Goal: Use online tool/utility: Utilize a website feature to perform a specific function

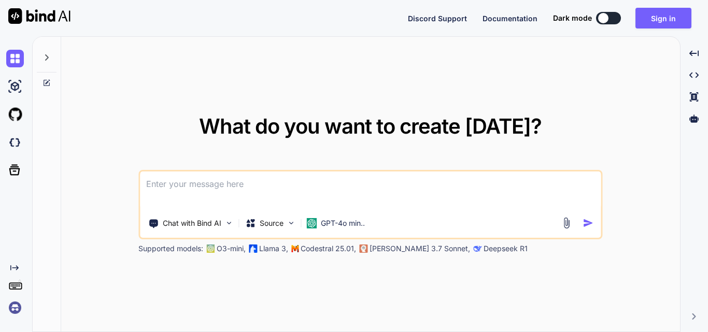
click at [259, 186] on textarea at bounding box center [370, 190] width 461 height 38
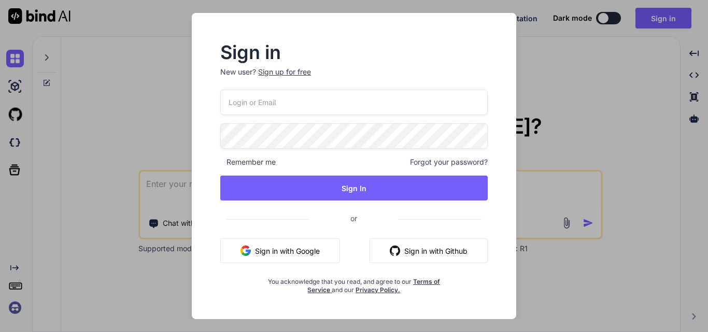
click at [267, 72] on div "Sign up for free" at bounding box center [284, 72] width 53 height 10
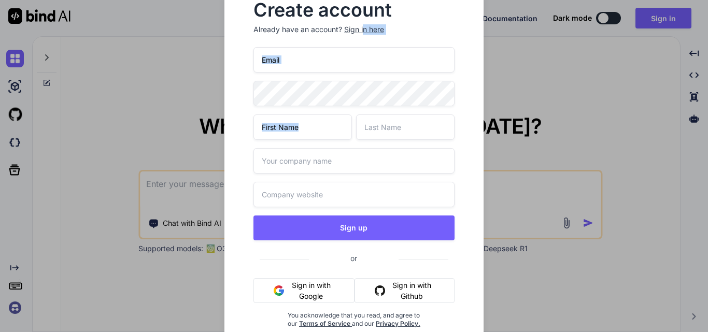
drag, startPoint x: 364, startPoint y: 32, endPoint x: 359, endPoint y: 109, distance: 77.9
click at [365, 120] on div "Create account Already have an account? Sign in here Sign up or Sign in with Go…" at bounding box center [354, 173] width 226 height 360
click at [292, 60] on input "email" at bounding box center [354, 59] width 202 height 25
paste input "[EMAIL_ADDRESS][DOMAIN_NAME]"
type input "[EMAIL_ADDRESS][DOMAIN_NAME]"
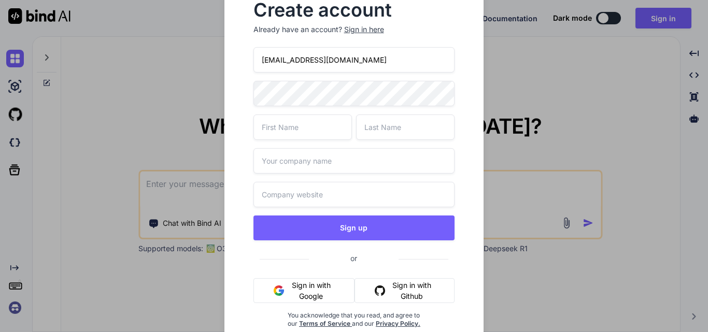
click at [288, 197] on input "text" at bounding box center [354, 194] width 202 height 25
paste input "[URL][DOMAIN_NAME][DATE]"
type input "[URL][DOMAIN_NAME][DATE]"
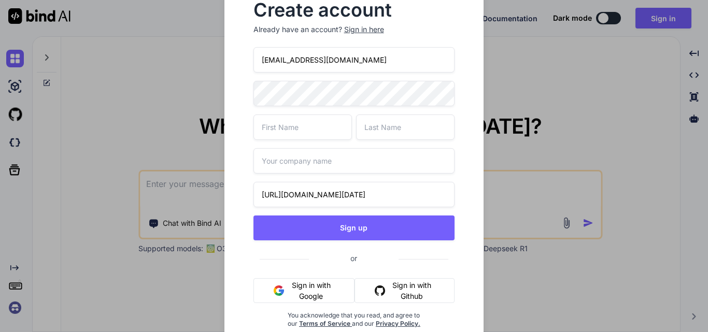
click at [274, 132] on input "text" at bounding box center [302, 126] width 98 height 25
type input "Upendra"
type input "Sahi"
drag, startPoint x: 347, startPoint y: 62, endPoint x: 244, endPoint y: 62, distance: 102.6
click at [244, 62] on div "Create account Already have an account? Sign in here gifast@gmail2.shop Upendra…" at bounding box center [354, 173] width 226 height 360
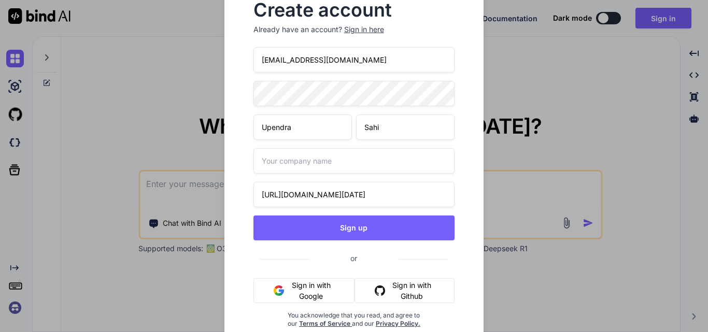
click at [283, 162] on input "text" at bounding box center [354, 160] width 202 height 25
type input "Wipro"
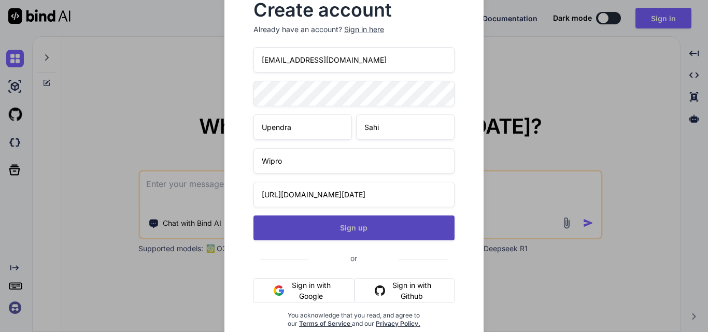
click at [349, 230] on button "Sign up" at bounding box center [354, 228] width 202 height 25
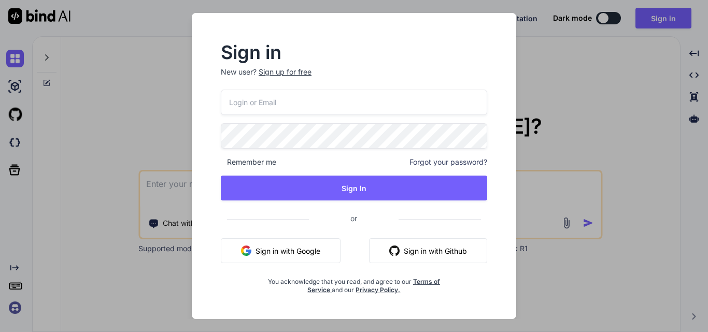
type textarea "x"
click at [265, 106] on input "email" at bounding box center [353, 102] width 267 height 25
paste input "[EMAIL_ADDRESS][DOMAIN_NAME]"
type input "[EMAIL_ADDRESS][DOMAIN_NAME]"
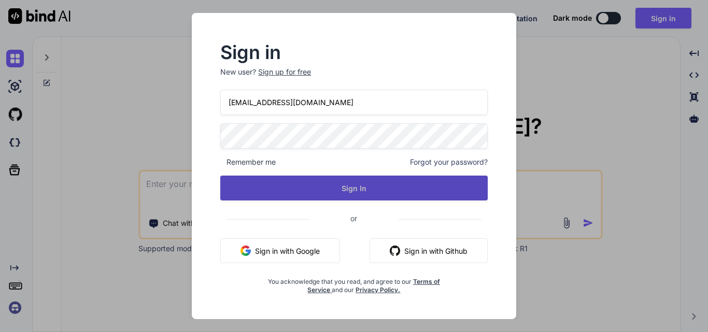
click at [327, 182] on button "Sign In" at bounding box center [353, 188] width 267 height 25
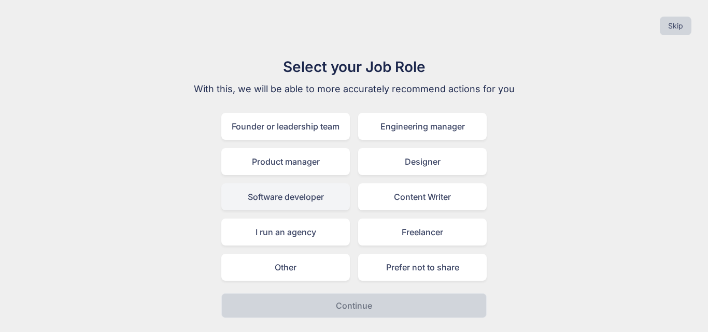
click at [252, 192] on div "Software developer" at bounding box center [285, 196] width 128 height 27
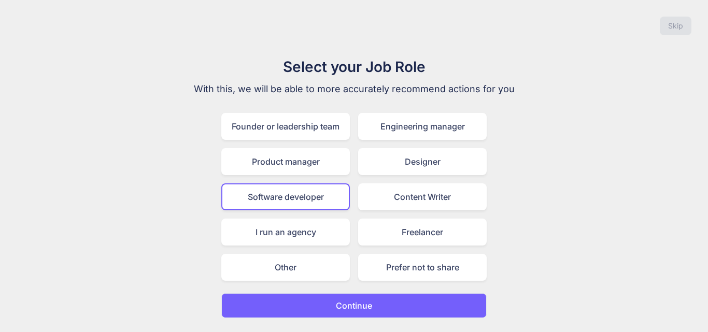
click at [343, 305] on p "Continue" at bounding box center [354, 305] width 36 height 12
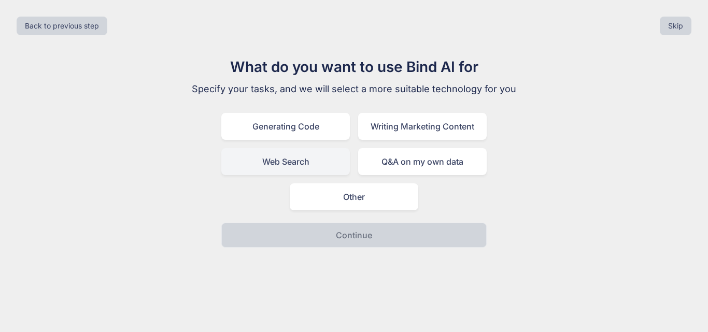
drag, startPoint x: 285, startPoint y: 128, endPoint x: 303, endPoint y: 170, distance: 45.5
click at [286, 130] on div "Generating Code" at bounding box center [285, 126] width 128 height 27
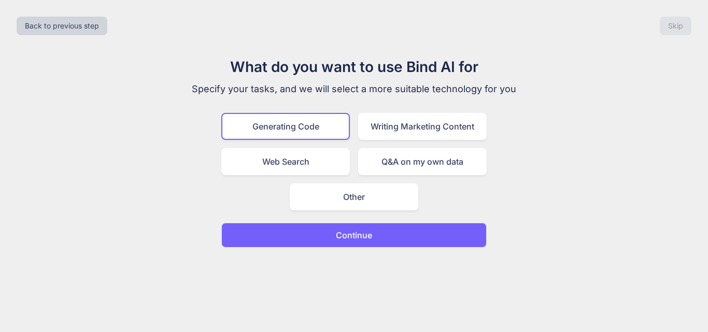
click at [342, 235] on p "Continue" at bounding box center [354, 235] width 36 height 12
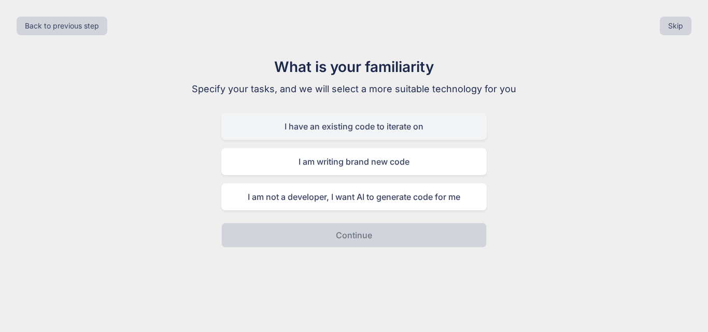
click at [316, 132] on div "I have an existing code to iterate on" at bounding box center [353, 126] width 265 height 27
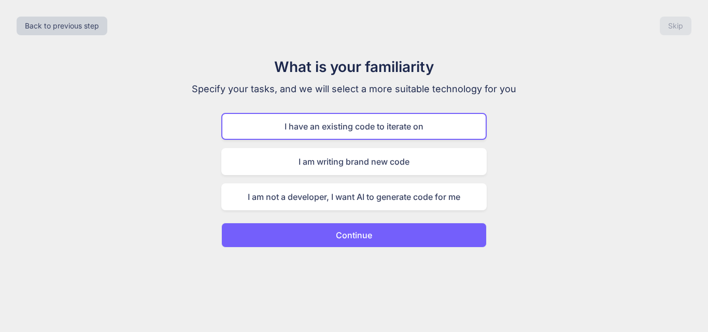
click at [321, 232] on button "Continue" at bounding box center [353, 235] width 265 height 25
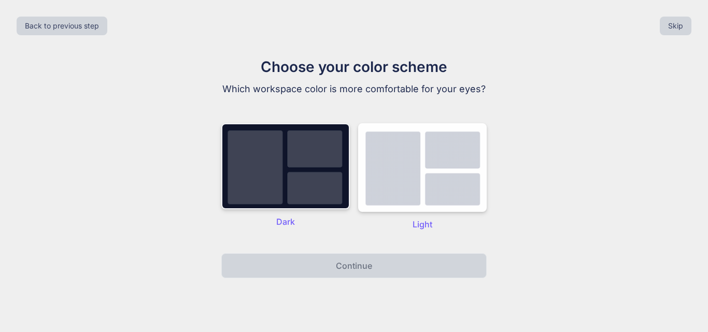
click at [277, 221] on div "Dark" at bounding box center [285, 176] width 128 height 107
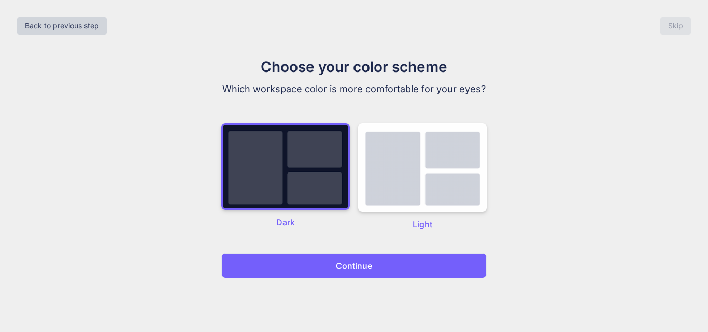
click at [331, 264] on button "Continue" at bounding box center [353, 265] width 265 height 25
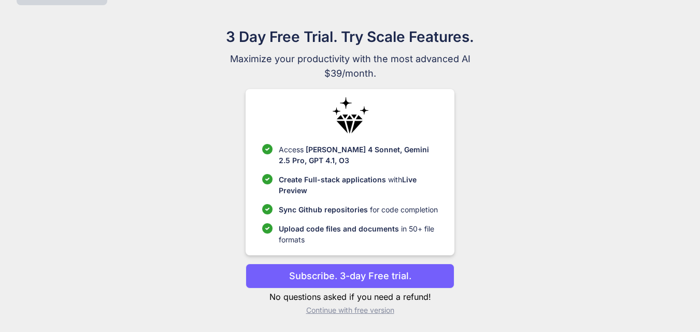
click at [318, 306] on p "Continue with free version" at bounding box center [350, 310] width 209 height 10
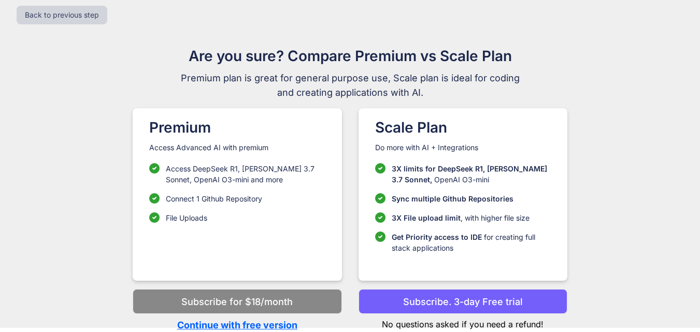
click at [242, 322] on p "Continue with free version" at bounding box center [237, 325] width 209 height 14
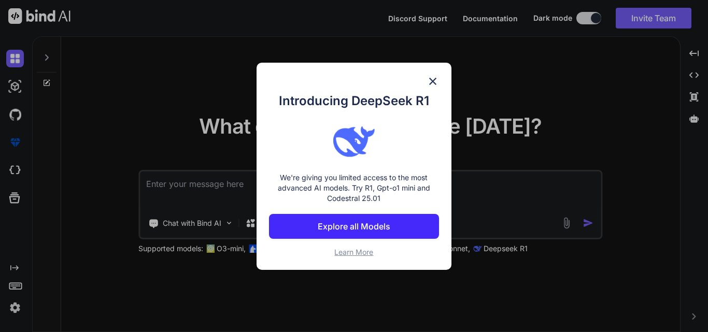
type textarea "x"
click at [435, 78] on img at bounding box center [432, 81] width 12 height 12
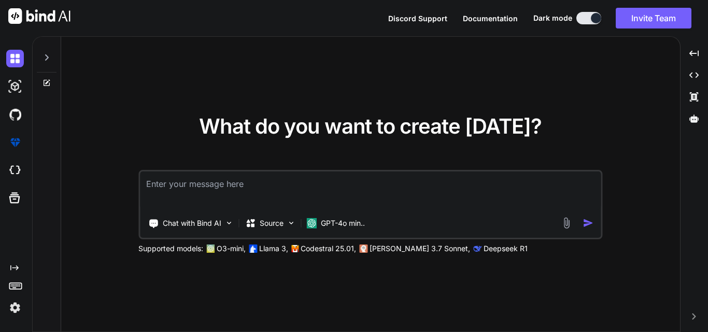
click at [190, 184] on textarea at bounding box center [370, 190] width 461 height 38
paste textarea "<td class="text-center"><b>8</b></td> <td class="ps-3">Add lines 5 and 7.......…"
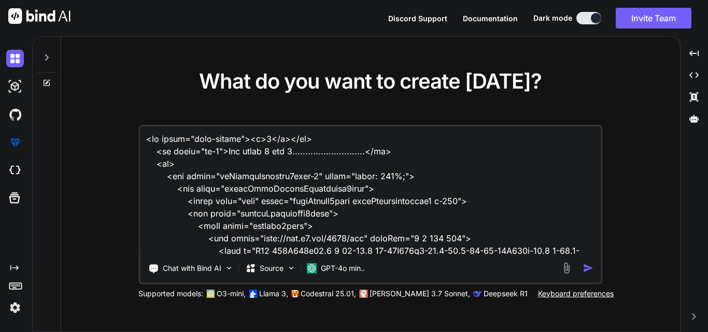
drag, startPoint x: 318, startPoint y: 134, endPoint x: 147, endPoint y: 138, distance: 171.0
click at [147, 138] on textarea at bounding box center [370, 190] width 461 height 128
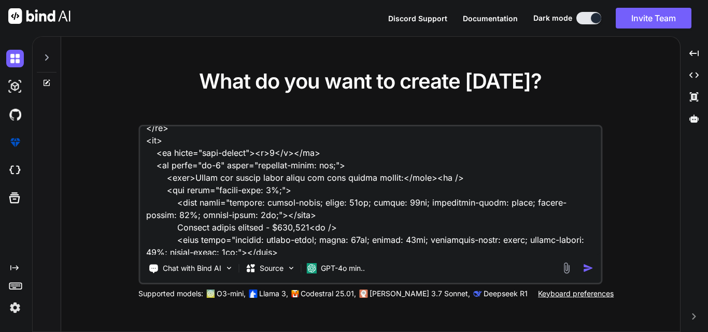
scroll to position [400, 0]
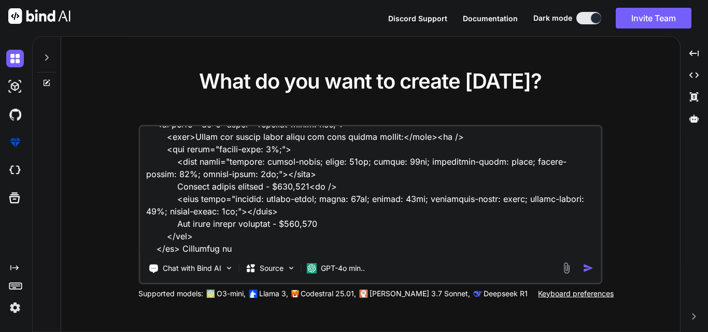
click at [238, 245] on textarea at bounding box center [370, 190] width 461 height 128
paste textarea "<td class="text-center"><b>8</b></td>"
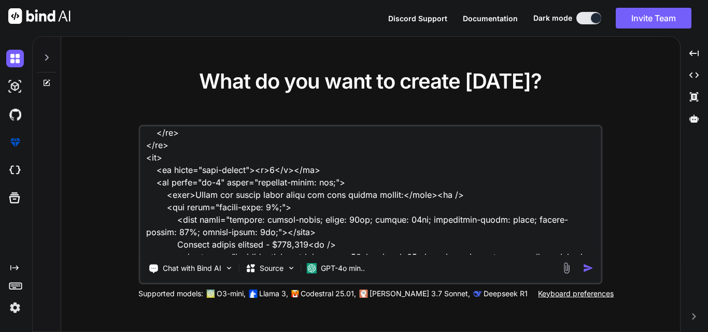
scroll to position [363, 0]
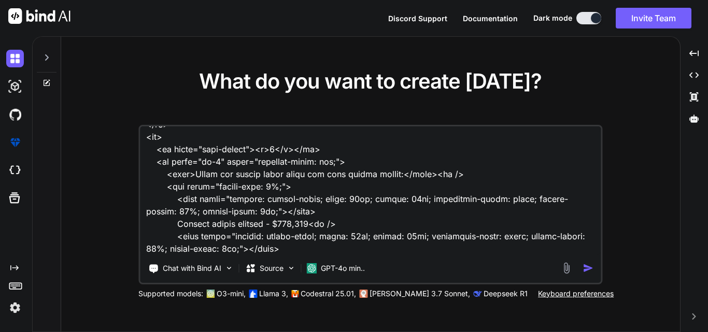
drag, startPoint x: 324, startPoint y: 148, endPoint x: 156, endPoint y: 150, distance: 168.4
click at [156, 150] on textarea at bounding box center [370, 190] width 461 height 128
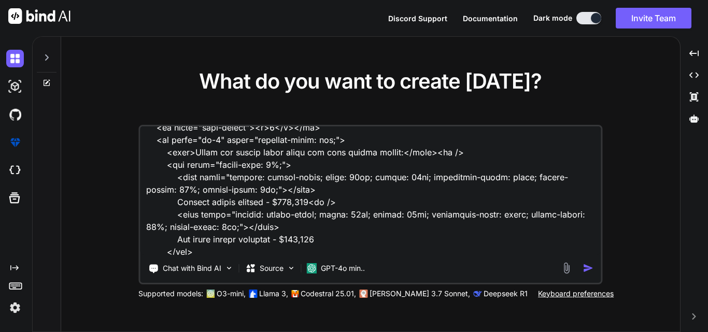
scroll to position [400, 0]
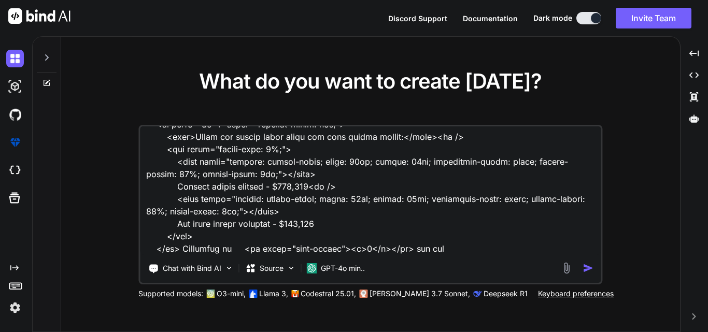
click at [450, 245] on textarea at bounding box center [370, 190] width 461 height 128
paste textarea "<td class="text-center"><b>9</b></td>"
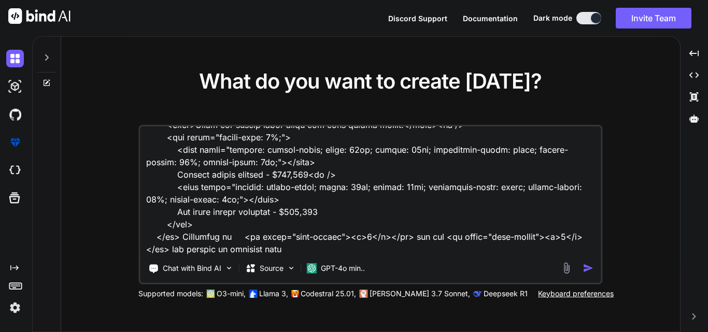
scroll to position [360, 0]
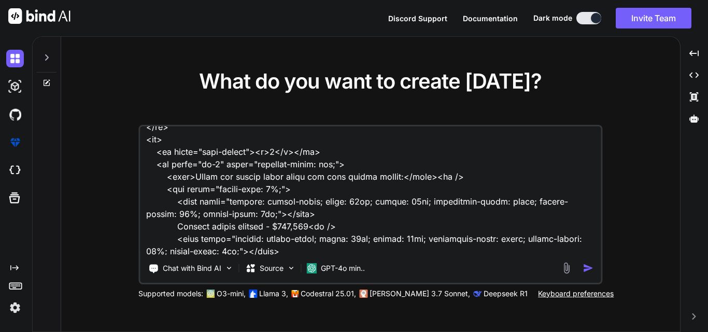
drag, startPoint x: 466, startPoint y: 177, endPoint x: 143, endPoint y: 177, distance: 322.8
click at [143, 177] on textarea at bounding box center [370, 190] width 461 height 128
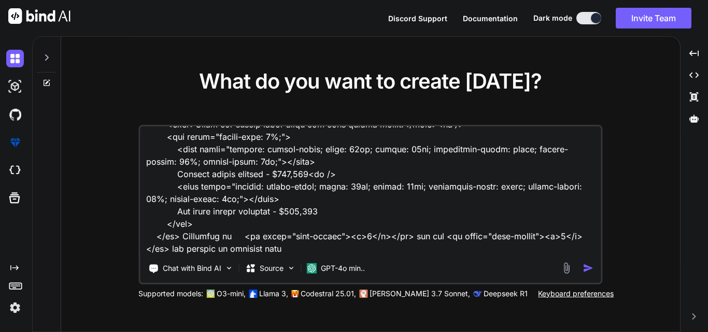
click at [303, 253] on textarea at bounding box center [370, 190] width 461 height 128
paste textarea "<span>Enter the amount shown below for your filing status:</span><br />"
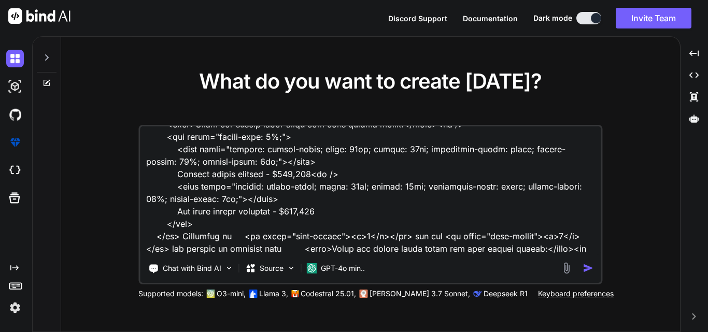
type textarea "<td class="text-center"><b>8</b></td> <td class="ps-3">Add lines 5 and 7.......…"
click at [583, 267] on img "button" at bounding box center [587, 268] width 11 height 11
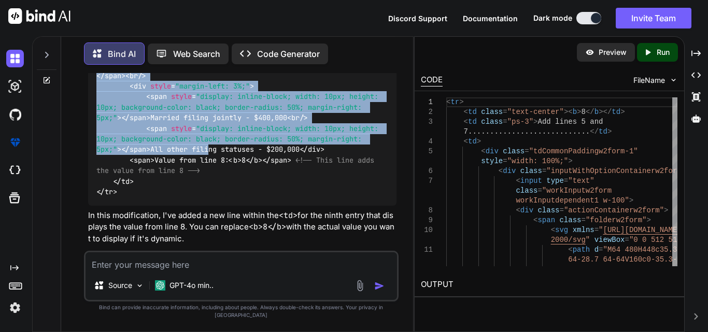
scroll to position [926, 0]
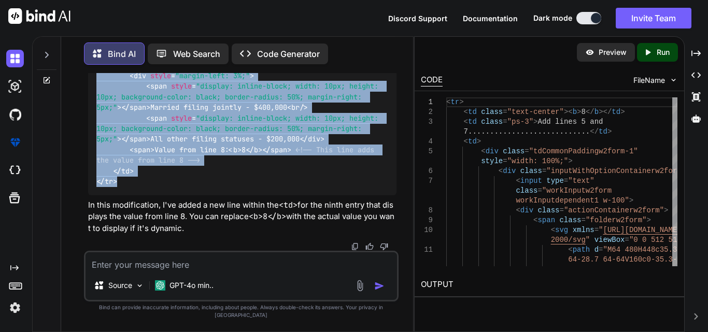
drag, startPoint x: 106, startPoint y: 145, endPoint x: 131, endPoint y: 191, distance: 52.4
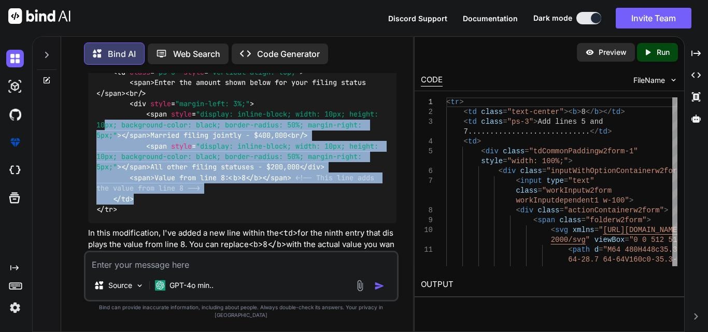
scroll to position [823, 0]
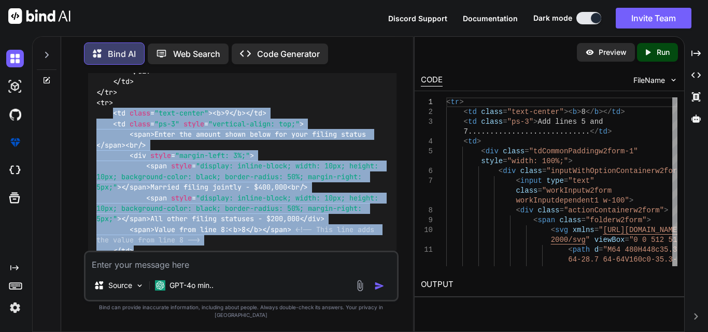
drag, startPoint x: 142, startPoint y: 178, endPoint x: 114, endPoint y: 118, distance: 66.8
copy code "< td class = "text-center" > < b > 9 </ b > </ td > < td class = "ps-3" style =…"
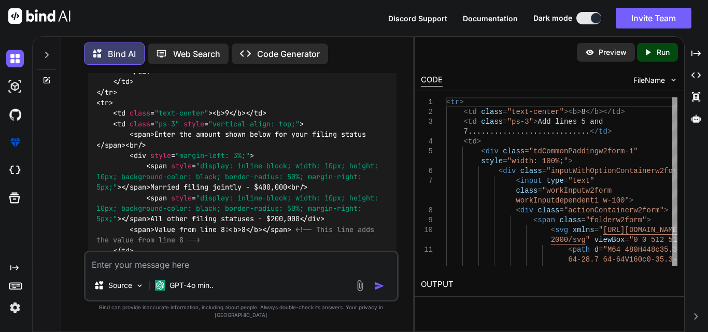
click at [170, 271] on textarea at bounding box center [240, 261] width 311 height 19
paste textarea "<td class="text-center"><b>9</b></td> <td class="ps-3" style="vertical-align: t…"
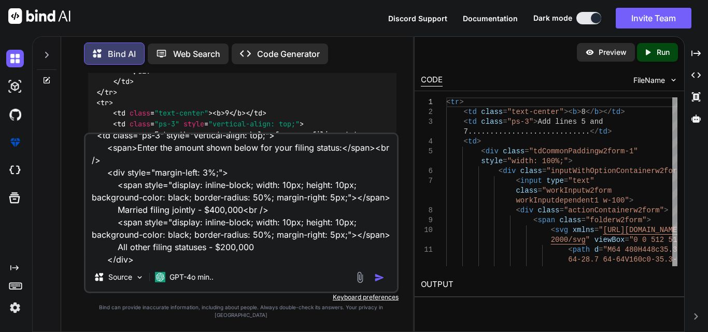
scroll to position [0, 0]
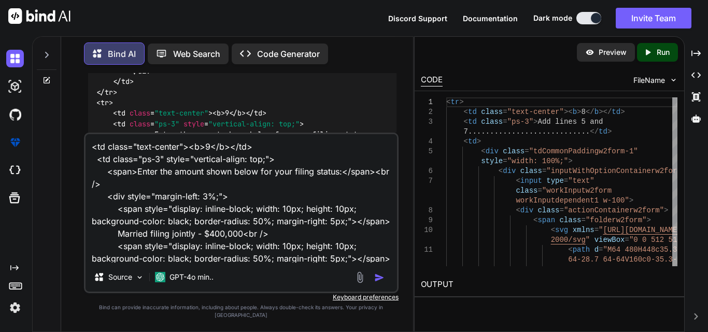
drag, startPoint x: 268, startPoint y: 157, endPoint x: 94, endPoint y: 151, distance: 173.7
click at [94, 151] on textarea "<td class="text-center"><b>9</b></td> <td class="ps-3" style="vertical-align: t…" at bounding box center [240, 198] width 311 height 128
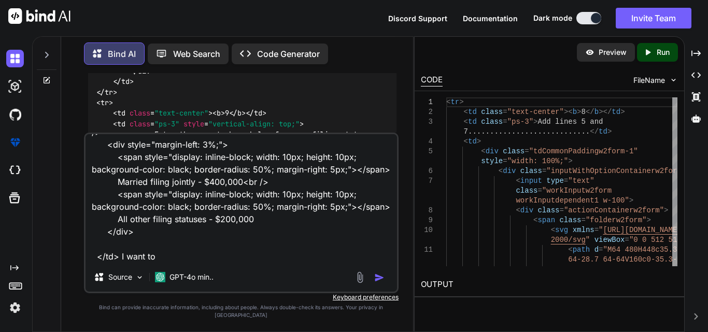
scroll to position [77, 0]
click at [191, 263] on textarea "<td class="text-center"><b>9</b></td> <td class="ps-3" style="vertical-align: t…" at bounding box center [240, 198] width 311 height 128
paste textarea "<td class="text-center"><b>9</b></td>"
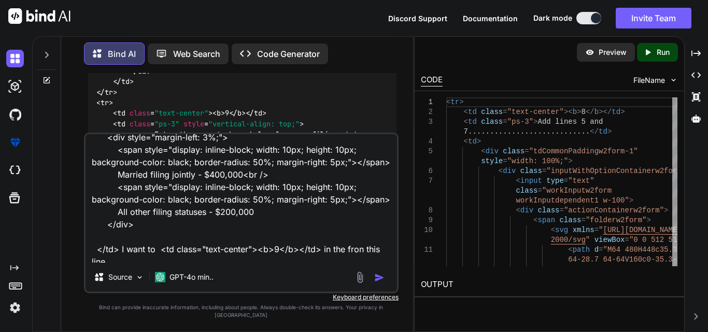
scroll to position [0, 0]
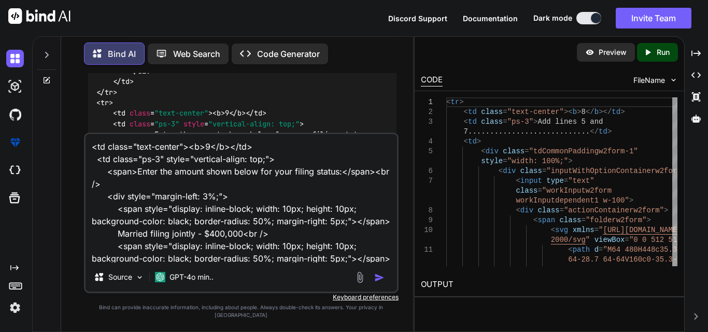
drag, startPoint x: 389, startPoint y: 179, endPoint x: 84, endPoint y: 178, distance: 304.6
click at [84, 178] on div "<td class="text-center"><b>9</b></td> <td class="ps-3" style="vertical-align: t…" at bounding box center [241, 213] width 314 height 161
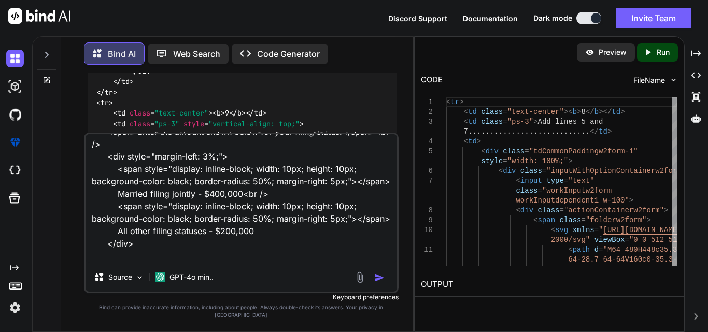
scroll to position [89, 0]
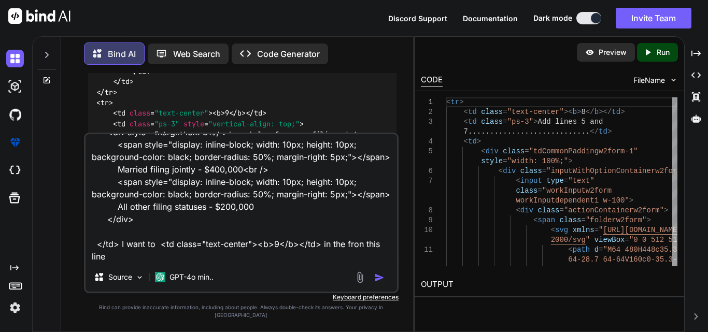
click at [139, 263] on textarea "<td class="text-center"><b>9</b></td> <td class="ps-3" style="vertical-align: t…" at bounding box center [240, 198] width 311 height 128
paste textarea "<span>Enter the amount shown below for your filing status:</span>"
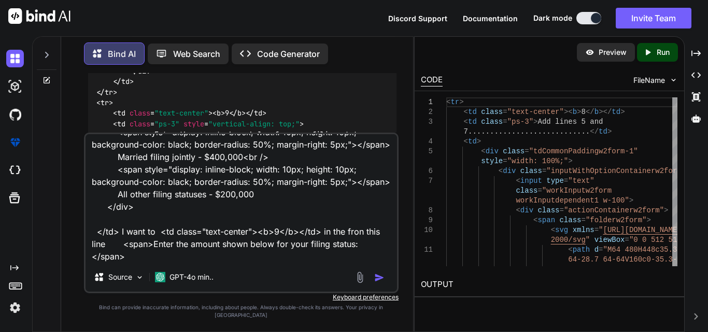
scroll to position [101, 0]
type textarea "<td class="text-center"><b>9</b></td> <td class="ps-3" style="vertical-align: t…"
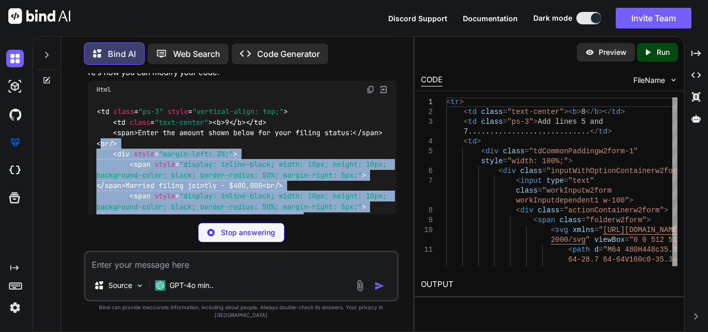
scroll to position [1276, 0]
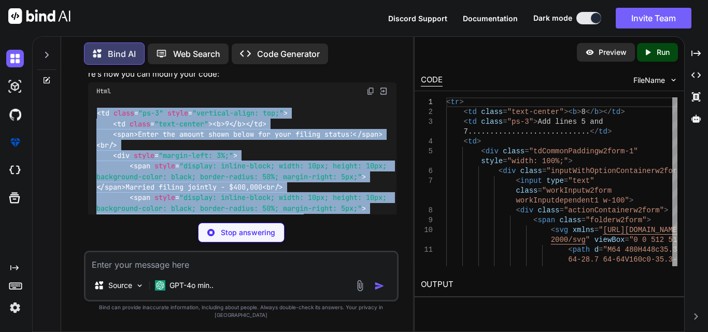
drag, startPoint x: 124, startPoint y: 192, endPoint x: 87, endPoint y: 146, distance: 58.9
click at [87, 146] on div "You Bind AI It looks like you're working with HTML code, specifically a table s…" at bounding box center [242, 143] width 312 height 141
copy code "< td class = "ps-3" style = "vertical-align: top;" > < td class = "text-center"…"
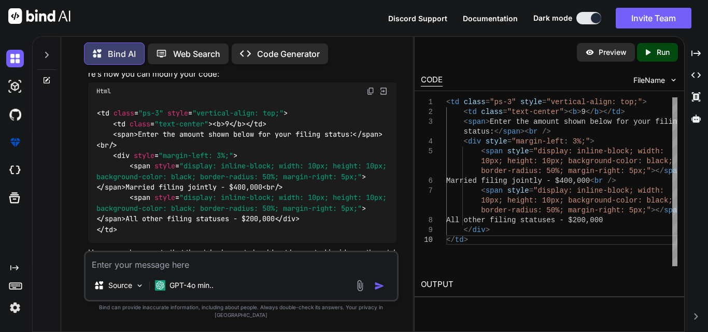
click at [150, 280] on div "Source GPT-4o min.." at bounding box center [241, 276] width 314 height 51
click at [145, 271] on textarea at bounding box center [240, 261] width 311 height 19
paste textarea "<td> <span>Enter the amount shown below for your filing status:</span><br /> <d…"
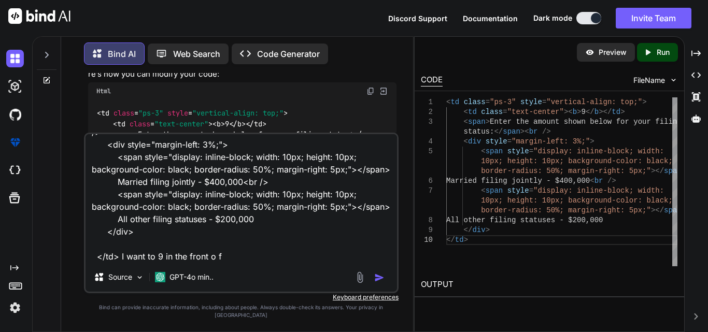
paste textarea "<span>Enter the amount shown below for your filing status:</span><br />"
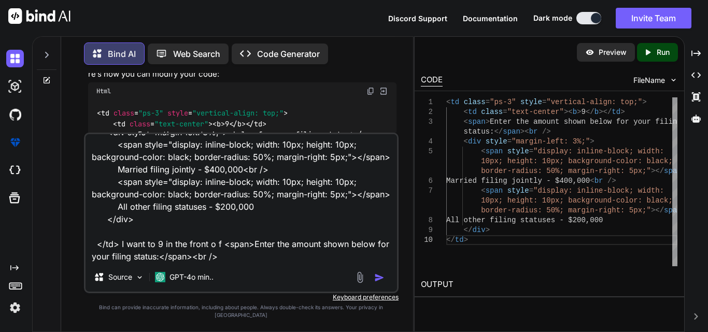
scroll to position [76, 0]
type textarea "<td> <span>Enter the amount shown below for your filing status:</span><br /> <d…"
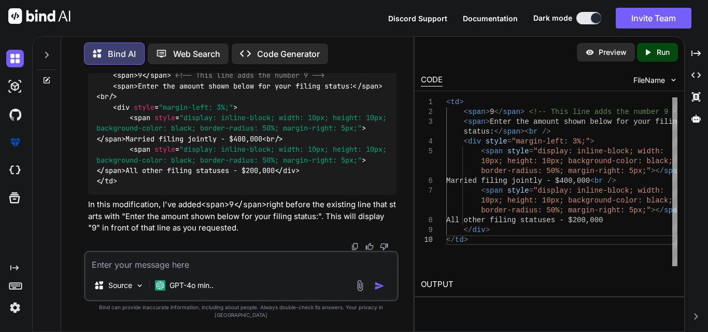
scroll to position [1970, 0]
drag, startPoint x: 128, startPoint y: 133, endPoint x: 173, endPoint y: 135, distance: 44.1
click at [173, 135] on code "< td > < span > 9 </ span > <!-- This line adds the number 9 --> < span > Enter…" at bounding box center [243, 123] width 294 height 127
copy code "< span > 9 </ span >"
click at [128, 271] on textarea at bounding box center [240, 261] width 311 height 19
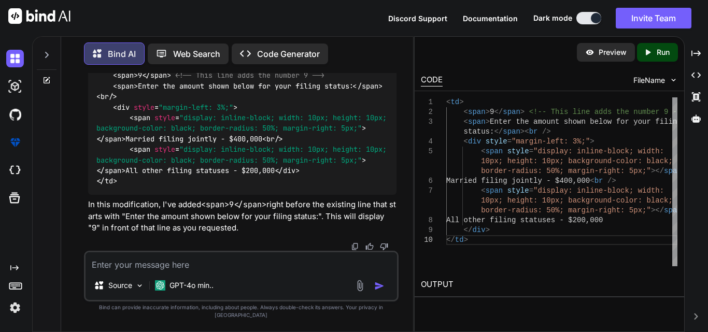
paste textarea "<span>Enter the amount shown below for your filing status:</span><br />"
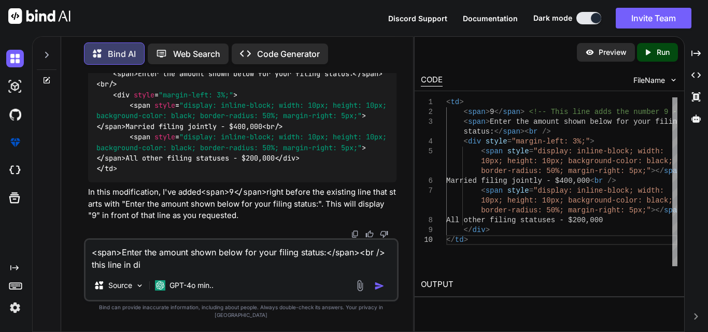
type textarea "<span>Enter the amount shown below for your filing status:</span><br /> this li…"
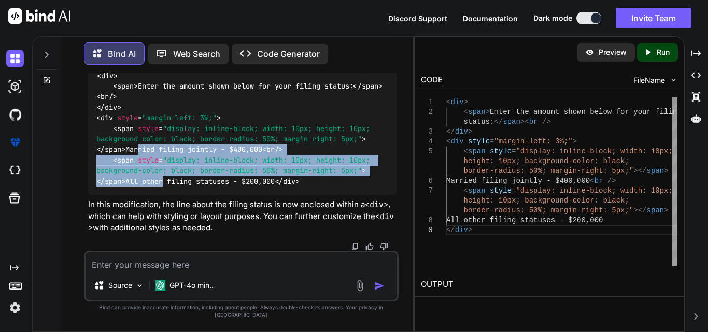
scroll to position [2350, 0]
drag, startPoint x: 131, startPoint y: 183, endPoint x: 106, endPoint y: 175, distance: 26.1
click at [106, 175] on div "< div > < span > Enter the amount shown below for your filing status: </ span >…" at bounding box center [242, 128] width 308 height 133
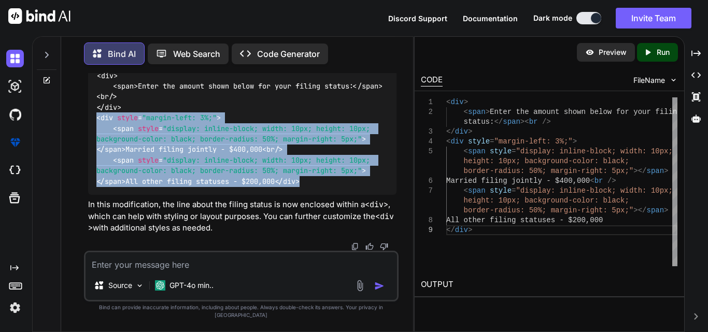
scroll to position [2299, 0]
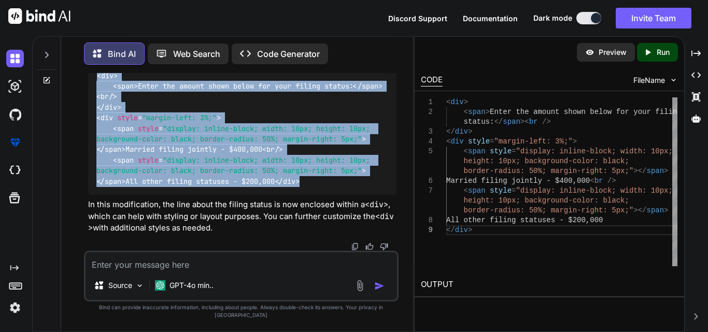
drag, startPoint x: 132, startPoint y: 238, endPoint x: 95, endPoint y: 159, distance: 87.6
click at [95, 159] on div "< div > < span > Enter the amount shown below for your filing status: </ span >…" at bounding box center [242, 128] width 308 height 133
copy code "< div > < span > Enter the amount shown below for your filing status: </ span >…"
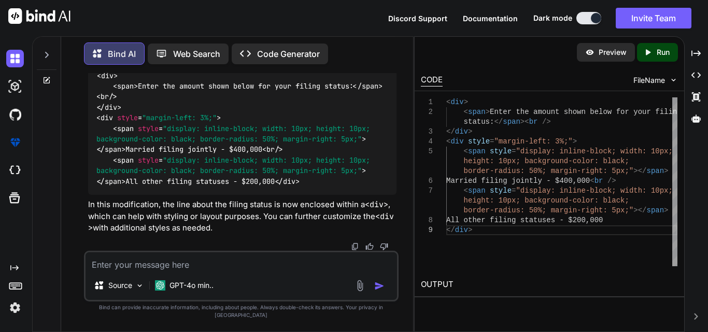
click at [126, 271] on textarea at bounding box center [240, 261] width 311 height 19
paste textarea "<span>Enter the amount shown below for your filing status:</span><br /> <div st…"
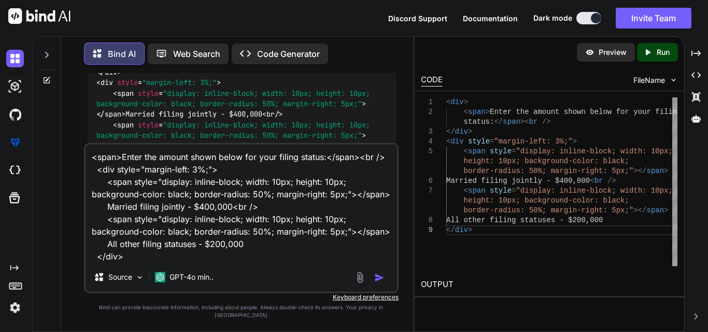
scroll to position [36, 0]
drag, startPoint x: 354, startPoint y: 164, endPoint x: 105, endPoint y: 164, distance: 248.7
click at [105, 164] on textarea "<span>Enter the amount shown below for your filing status:</span><br /> <div st…" at bounding box center [240, 204] width 311 height 118
drag, startPoint x: 137, startPoint y: 190, endPoint x: 98, endPoint y: 184, distance: 39.3
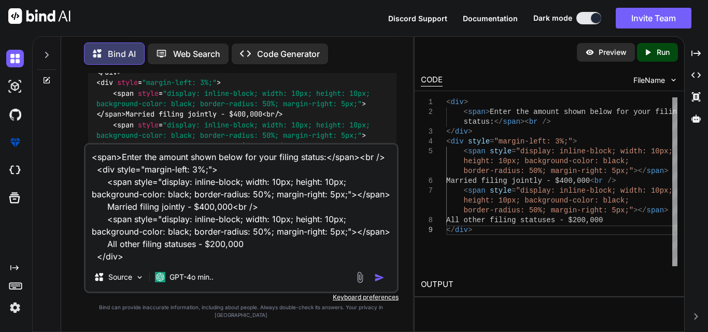
click at [98, 184] on textarea "<span>Enter the amount shown below for your filing status:</span><br /> <div st…" at bounding box center [240, 204] width 311 height 118
click at [196, 212] on textarea "<span>Enter the amount shown below for your filing status:</span><br /> <div st…" at bounding box center [240, 204] width 311 height 118
drag, startPoint x: 296, startPoint y: 209, endPoint x: 282, endPoint y: 211, distance: 13.6
click at [288, 211] on textarea "<span>Enter the amount shown below for your filing status:</span><br /> <div st…" at bounding box center [240, 204] width 311 height 118
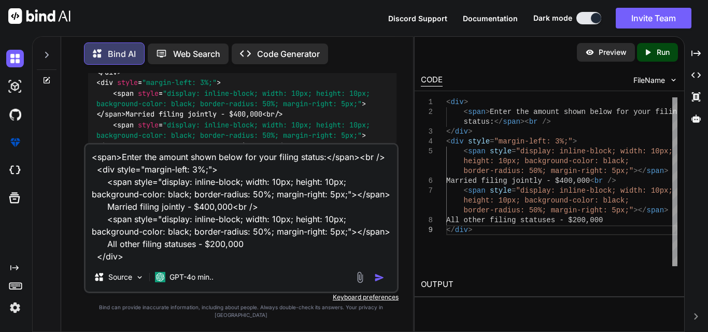
drag, startPoint x: 383, startPoint y: 161, endPoint x: 94, endPoint y: 160, distance: 289.1
click at [94, 160] on textarea "<span>Enter the amount shown below for your filing status:</span><br /> <div st…" at bounding box center [240, 204] width 311 height 118
click at [128, 263] on textarea "<span>Enter the amount shown below for your filing status:</span><br /> <div st…" at bounding box center [240, 204] width 311 height 118
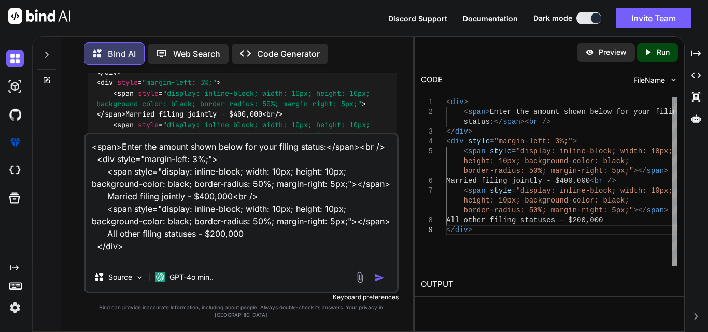
paste textarea "<span>Enter the amount shown below for your filing status:</span><br"
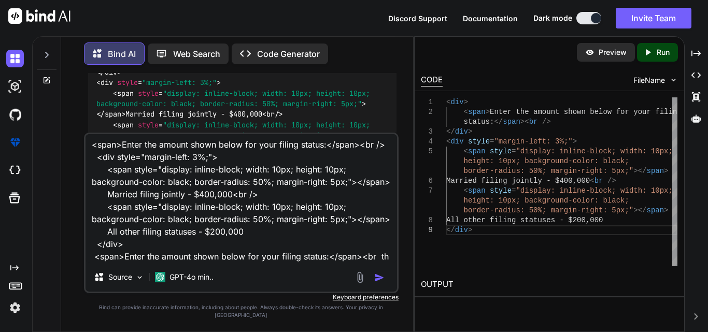
scroll to position [51, 0]
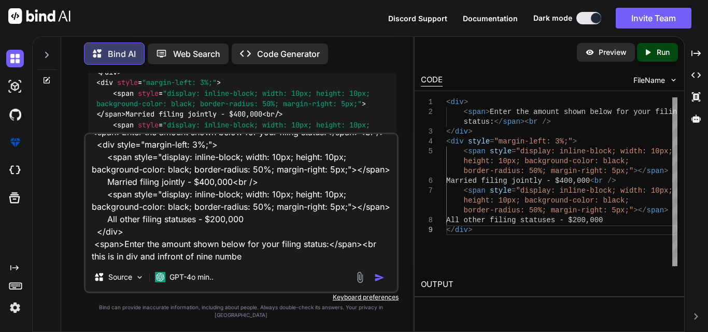
type textarea "<span>Enter the amount shown below for your filing status:</span><br /> <div st…"
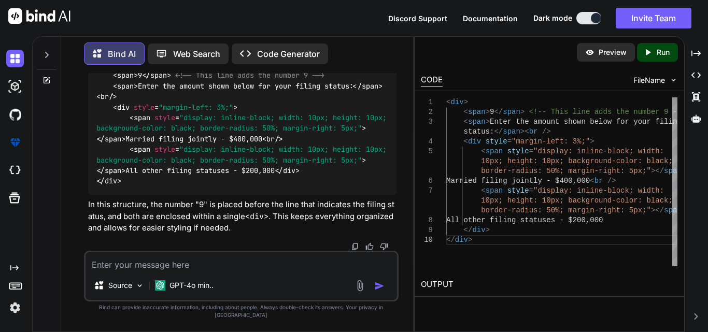
scroll to position [2780, 0]
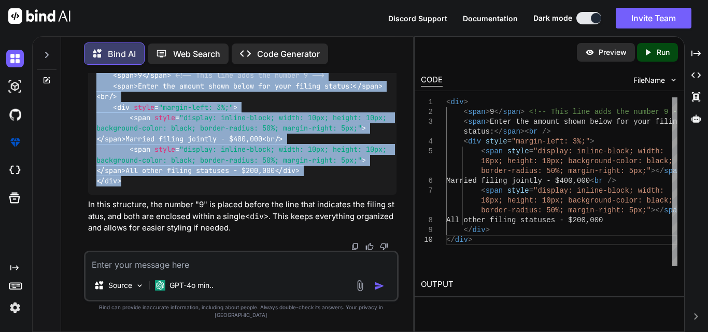
drag, startPoint x: 127, startPoint y: 241, endPoint x: 91, endPoint y: 90, distance: 155.6
click at [91, 90] on div "< div > < span > 9 </ span > <!-- This line adds the number 9 --> < span > Ente…" at bounding box center [242, 123] width 308 height 144
copy code "< div > < span > 9 </ span > <!-- This line adds the number 9 --> < span > Ente…"
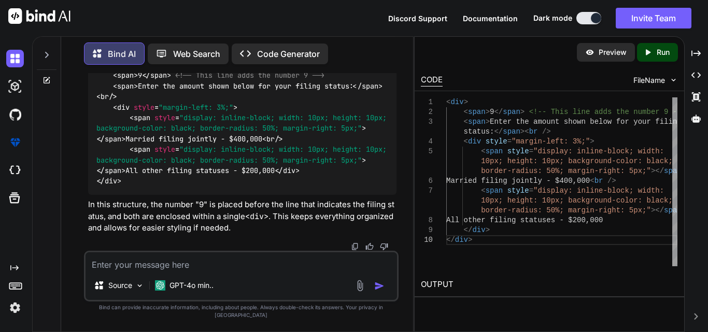
click at [247, 271] on textarea at bounding box center [240, 261] width 311 height 19
paste textarea "<b>8</b>"
paste textarea "<span>9</span>"
type textarea "<b>8</b> <span>9</span> this use bold"
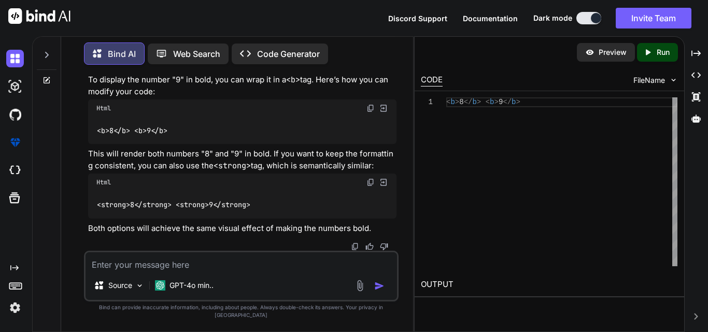
scroll to position [3072, 0]
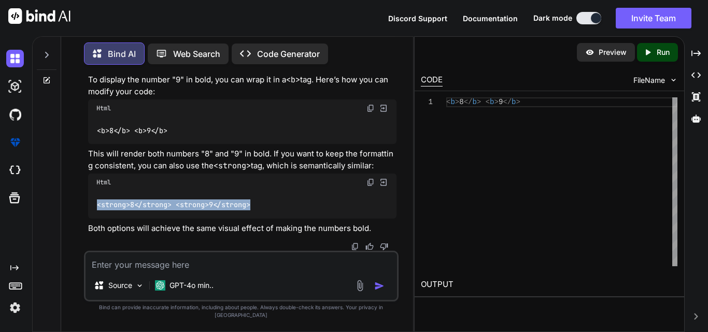
drag, startPoint x: 255, startPoint y: 214, endPoint x: 95, endPoint y: 210, distance: 160.7
click at [95, 210] on div "< strong > 8 </ strong > < strong > 9 </ strong >" at bounding box center [242, 204] width 308 height 27
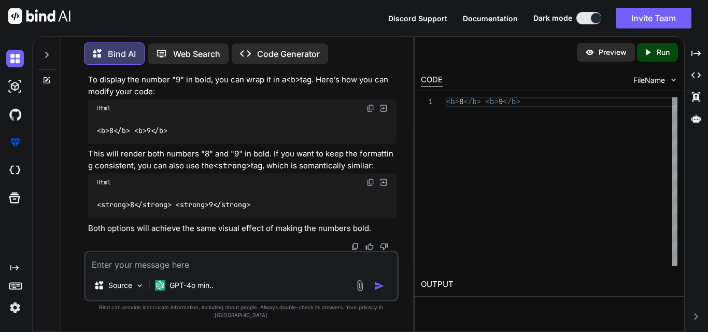
click at [181, 271] on textarea at bounding box center [240, 261] width 311 height 19
paste textarea "<span>9</span>"
type textarea "<span>9</span> this is bold"
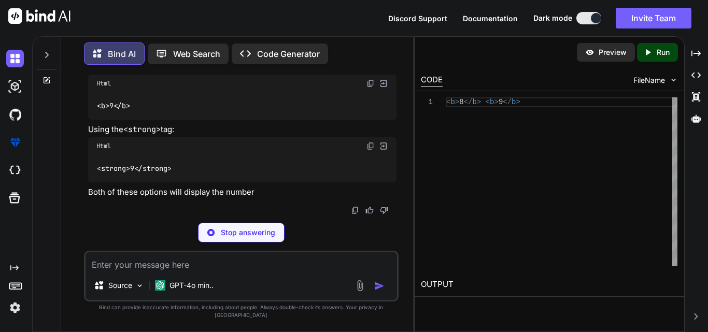
scroll to position [3317, 0]
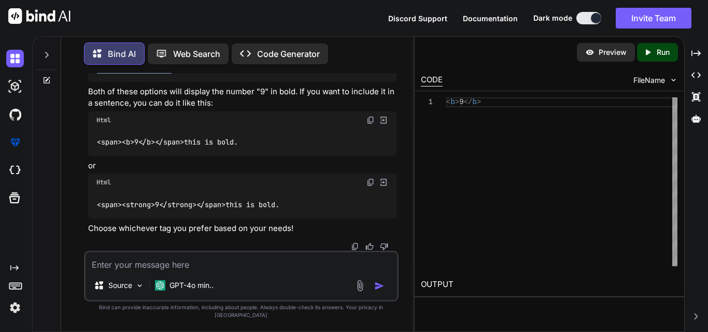
drag, startPoint x: 179, startPoint y: 212, endPoint x: 90, endPoint y: 213, distance: 89.1
click at [90, 81] on div "< strong > 9 </ strong >" at bounding box center [242, 67] width 308 height 27
copy code "< strong > 9 </ strong >"
drag, startPoint x: 227, startPoint y: 214, endPoint x: 94, endPoint y: 209, distance: 133.8
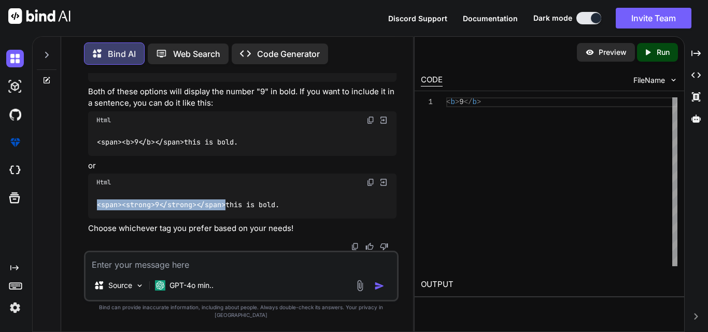
click at [94, 209] on div "< span > < strong > 9 </ strong > </ span > this is bold." at bounding box center [242, 204] width 308 height 27
copy code "< span > < strong > 9 </ strong > </ span >"
click at [187, 271] on textarea at bounding box center [240, 261] width 311 height 19
paste textarea "<span><strong>9</strong></span> <!-- This line adds the number 9 --> <span>Ente…"
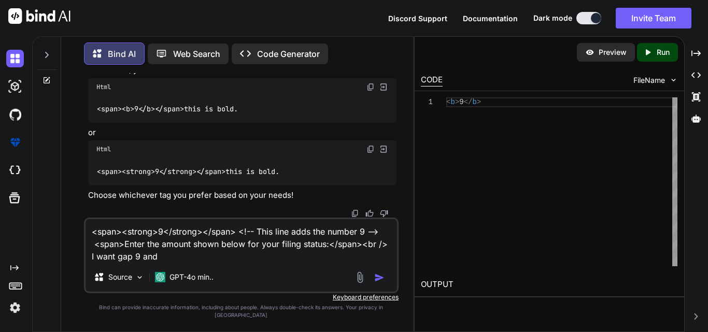
drag, startPoint x: 328, startPoint y: 254, endPoint x: 124, endPoint y: 253, distance: 204.1
click at [124, 253] on textarea "<span><strong>9</strong></span> <!-- This line adds the number 9 --> <span>Ente…" at bounding box center [240, 241] width 311 height 44
click at [167, 263] on textarea "<span><strong>9</strong></span> <!-- This line adds the number 9 --> <span>Ente…" at bounding box center [240, 241] width 311 height 44
paste textarea "Enter the amount shown below for your filing status:"
type textarea "<span><strong>9</strong></span> <!-- This line adds the number 9 --> <span>Ente…"
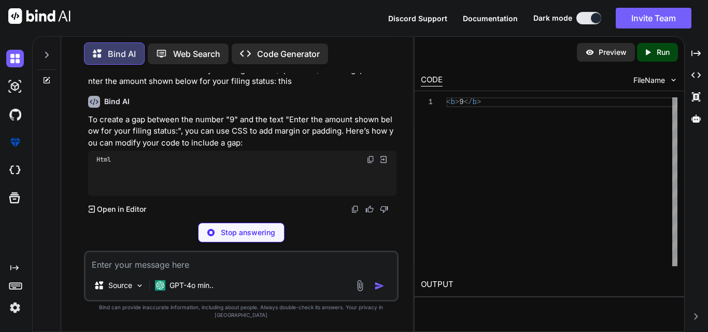
scroll to position [3676, 0]
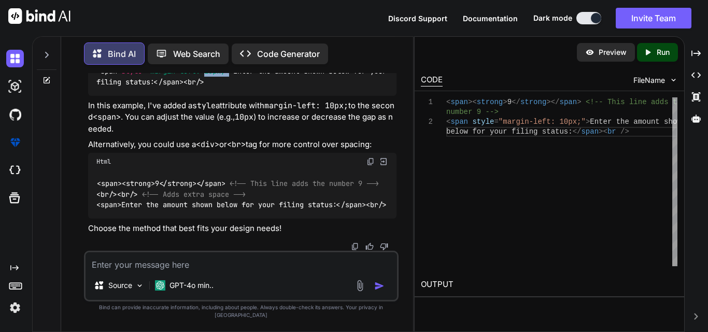
drag, startPoint x: 231, startPoint y: 202, endPoint x: 205, endPoint y: 202, distance: 25.4
click at [205, 76] on span ""margin-left: 10px;"" at bounding box center [187, 71] width 83 height 9
click at [204, 87] on span "< br />" at bounding box center [193, 81] width 21 height 9
drag, startPoint x: 231, startPoint y: 200, endPoint x: 121, endPoint y: 198, distance: 109.3
click at [121, 76] on span "< span style = "margin-left: 10px;" >" at bounding box center [164, 71] width 137 height 9
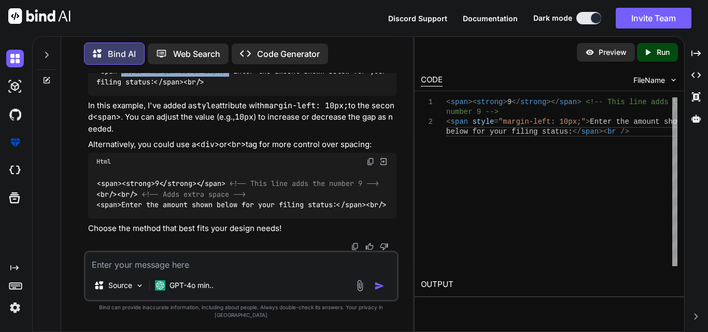
copy span "style = "margin-left: 10px;""
click at [188, 271] on textarea at bounding box center [240, 261] width 311 height 19
paste textarea "<span style="margin-left:1%;"><strong>9</strong></span> <!-- This line adds the…"
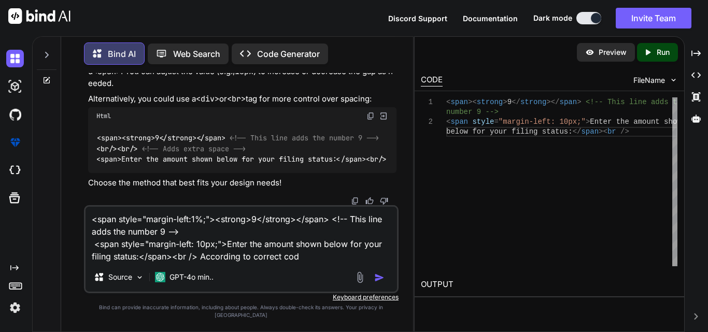
type textarea "<span style="margin-left:1%;"><strong>9</strong></span> <!-- This line adds the…"
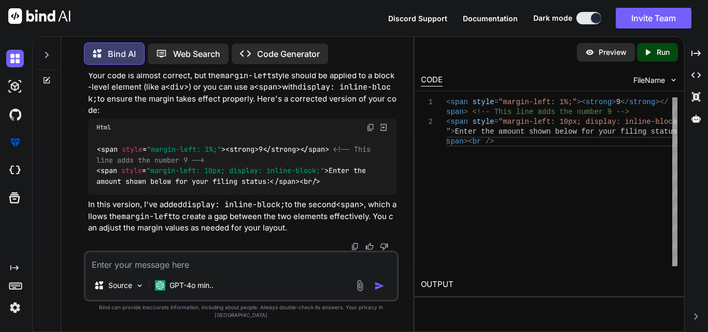
scroll to position [4075, 0]
drag, startPoint x: 335, startPoint y: 188, endPoint x: 90, endPoint y: 156, distance: 247.1
click at [90, 156] on div "< span style = "margin-left: 1%;" > < strong > 9 </ strong > </ span > <!-- Thi…" at bounding box center [242, 165] width 308 height 59
copy code "< span style = "margin-left: 1%;" > < strong > 9 </ strong > </ span > <!-- Thi…"
click at [196, 270] on textarea at bounding box center [240, 261] width 311 height 19
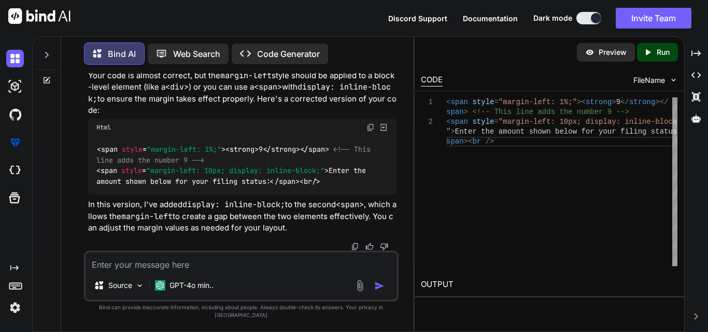
paste textarea "<div style="margin-left: 3%;"> <span style="display: inline-block; width: 10px;…"
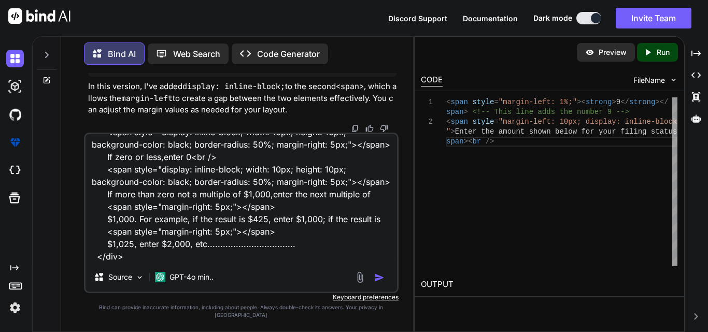
drag, startPoint x: 104, startPoint y: 217, endPoint x: 384, endPoint y: 231, distance: 280.6
click at [384, 231] on textarea "<div style="margin-left: 3%;"> <span style="display: inline-block; width: 10px;…" at bounding box center [240, 198] width 311 height 128
click at [127, 263] on textarea "<div style="margin-left: 3%;"> <span style="display: inline-block; width: 10px;…" at bounding box center [240, 198] width 311 height 128
click at [137, 263] on textarea "<div style="margin-left: 3%;"> <span style="display: inline-block; width: 10px;…" at bounding box center [240, 198] width 311 height 128
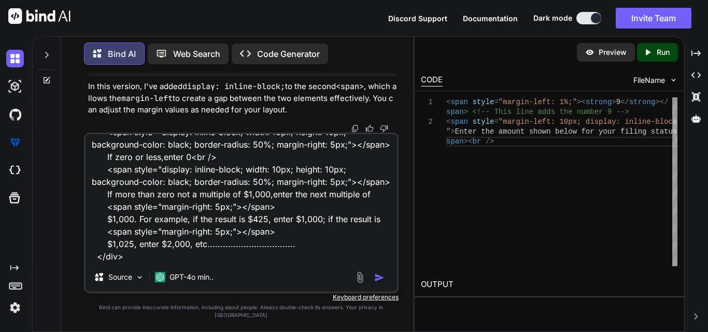
paste textarea "<span style="margin-right: 5px;"></span> $1,000. For example, if the result is …"
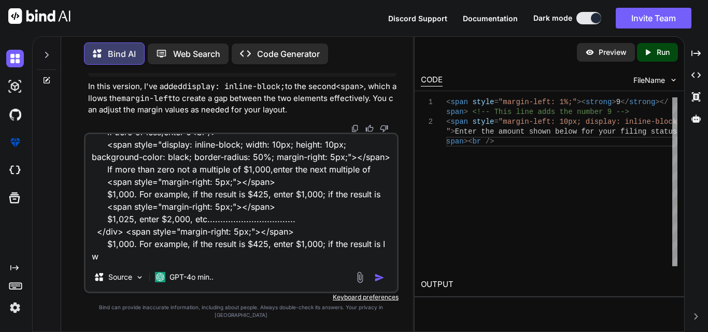
scroll to position [76, 0]
type textarea "<div style="margin-left: 3%;"> <span style="display: inline-block; width: 10px;…"
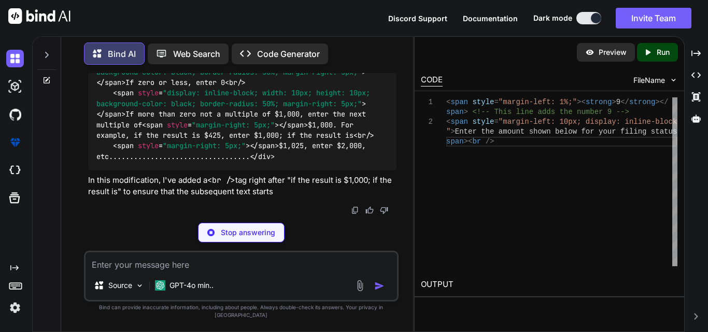
scroll to position [4537, 0]
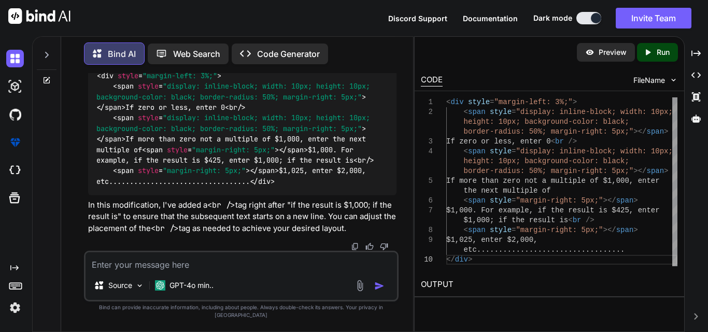
drag, startPoint x: 161, startPoint y: 159, endPoint x: 136, endPoint y: 160, distance: 24.9
click at [136, 160] on div "< div style = "margin-left: 3%;" > < span style = "display: inline-block; width…" at bounding box center [242, 128] width 308 height 133
copy span "< br />"
click at [198, 271] on textarea at bounding box center [240, 261] width 311 height 19
paste textarea "<span style="margin-right: 5px;"></span> $1,000. For example, if the result is …"
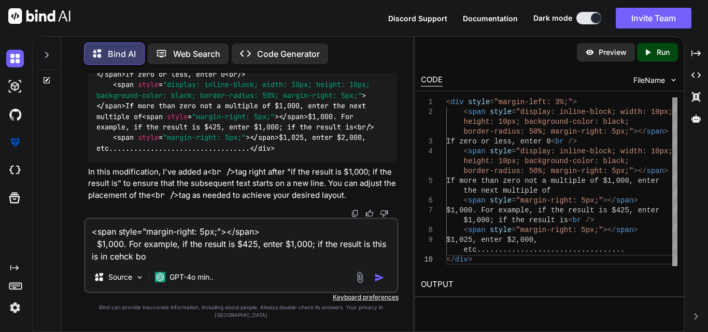
type textarea "<span style="margin-right: 5px;"></span> $1,000. For example, if the result is …"
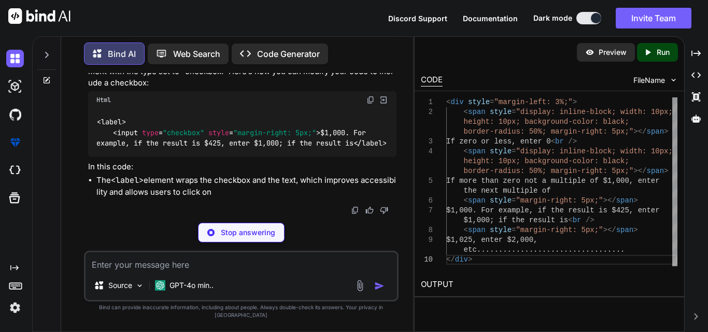
scroll to position [4812, 0]
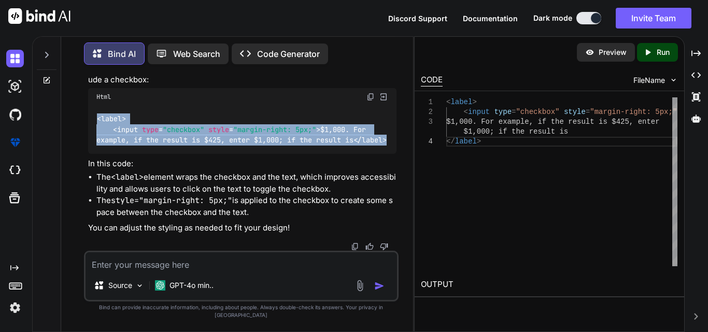
drag, startPoint x: 132, startPoint y: 173, endPoint x: 95, endPoint y: 128, distance: 58.2
click at [95, 128] on div "< label > < input type = "checkbox" style = "margin-right: 5px;" > $1,000. For …" at bounding box center [242, 130] width 308 height 48
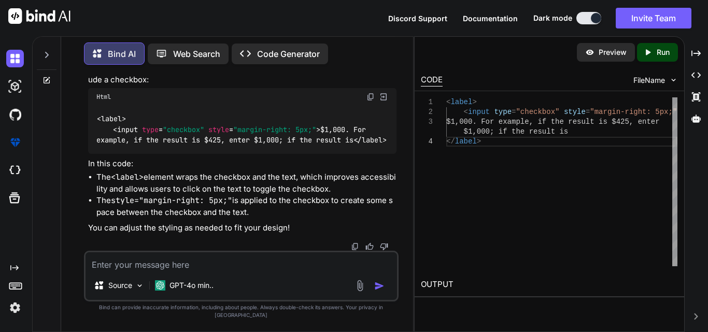
click at [184, 271] on textarea at bounding box center [240, 261] width 311 height 19
paste textarea "<div> <span style="margin-left: -2%;"><strong>12</strong></span> <!-- This line…"
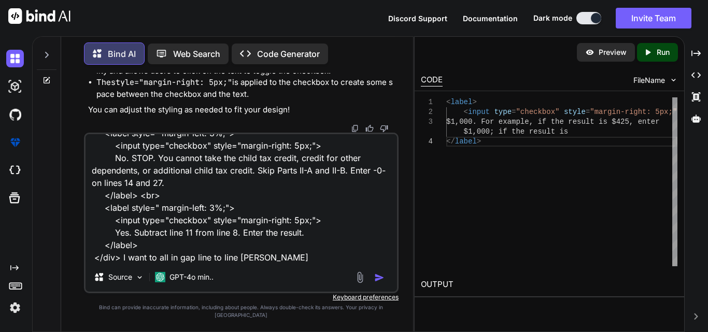
type textarea "<div> <span style="margin-left: -2%;"><strong>12</strong></span> <!-- This line…"
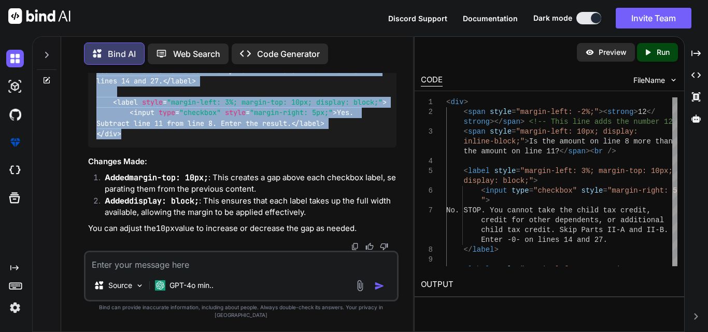
scroll to position [5209, 0]
drag, startPoint x: 123, startPoint y: 154, endPoint x: 94, endPoint y: 107, distance: 55.1
click at [94, 107] on div "< div > < span style = "margin-left: -2%;" > < strong > 12 </ strong > </ span …" at bounding box center [242, 54] width 308 height 185
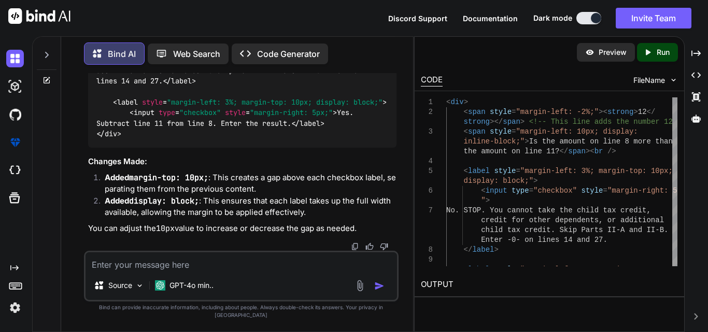
click at [153, 271] on textarea at bounding box center [240, 261] width 311 height 19
paste textarea "<div> <span style="margin-left: -2%;"><strong>10</strong></span> <!-- This line…"
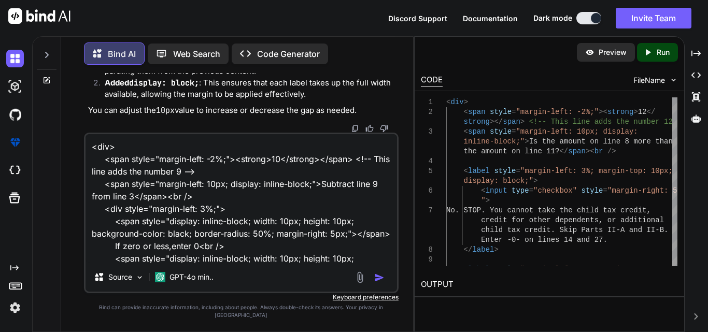
scroll to position [150, 0]
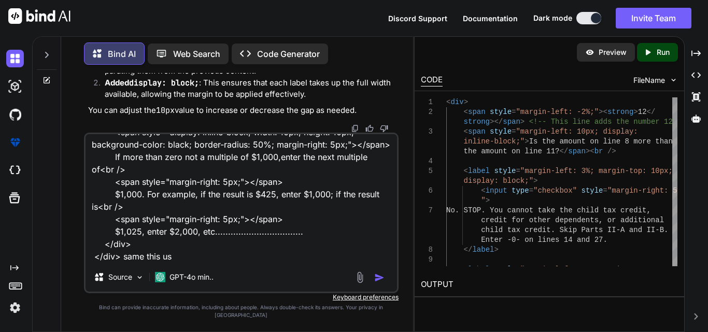
type textarea "<div> <span style="margin-left: -2%;"><strong>10</strong></span> <!-- This line…"
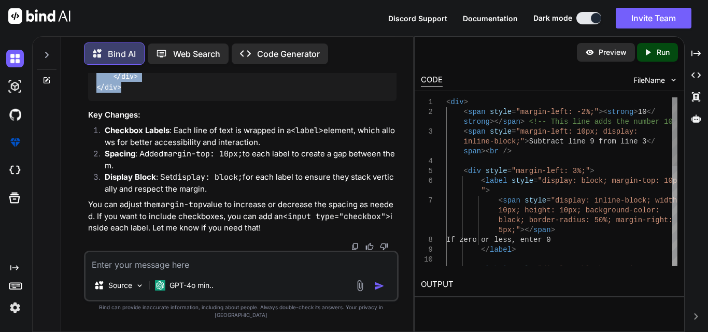
scroll to position [5781, 0]
drag, startPoint x: 130, startPoint y: 197, endPoint x: 98, endPoint y: 104, distance: 98.0
click at [189, 271] on textarea at bounding box center [240, 261] width 311 height 19
paste textarea "<div> <span style="margin-left: -2%;"><strong>9</strong></span> <!-- This line …"
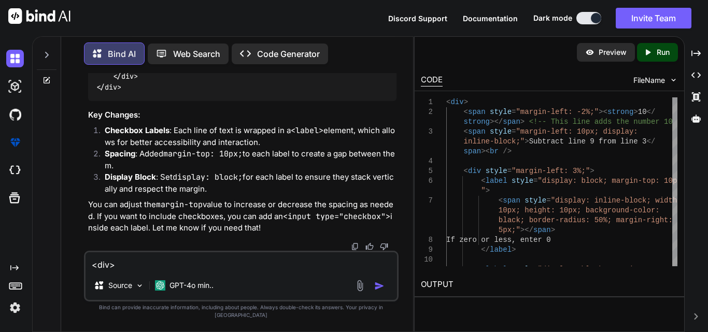
scroll to position [76, 0]
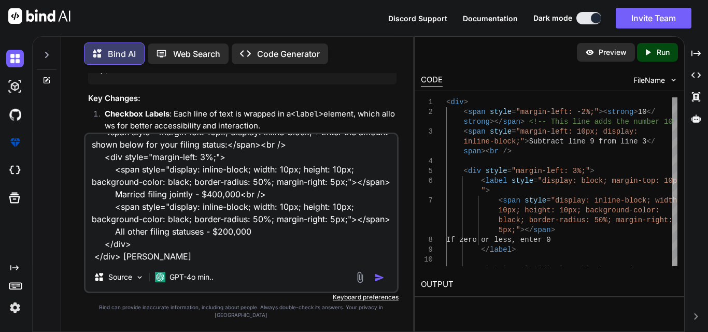
type textarea "<div> <span style="margin-left: -2%;"><strong>9</strong></span> <!-- This line …"
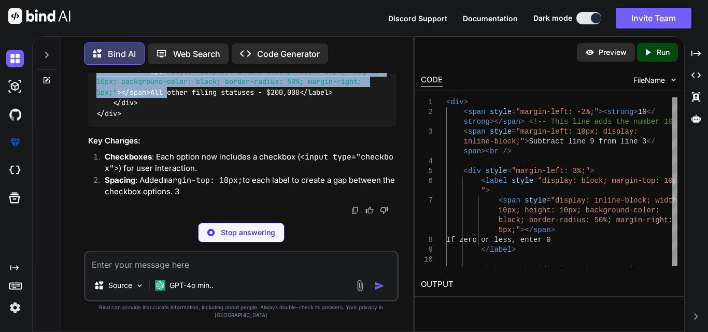
scroll to position [6718, 0]
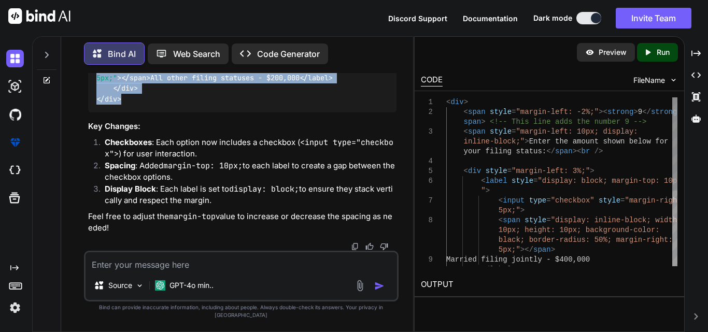
drag, startPoint x: 97, startPoint y: 91, endPoint x: 121, endPoint y: 130, distance: 45.4
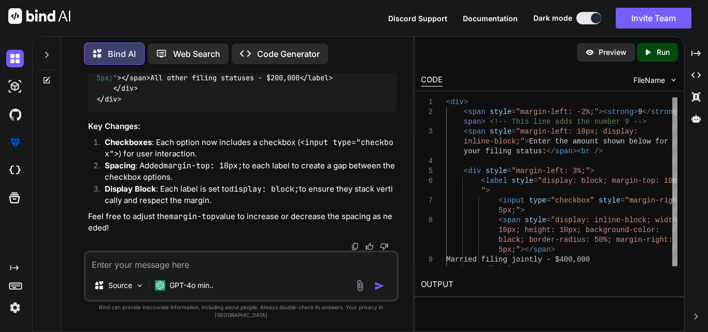
click at [141, 269] on textarea at bounding box center [240, 261] width 311 height 19
paste textarea "<div> <span style="margin-left: -2%;"><strong>9</strong></span> <!-- This line …"
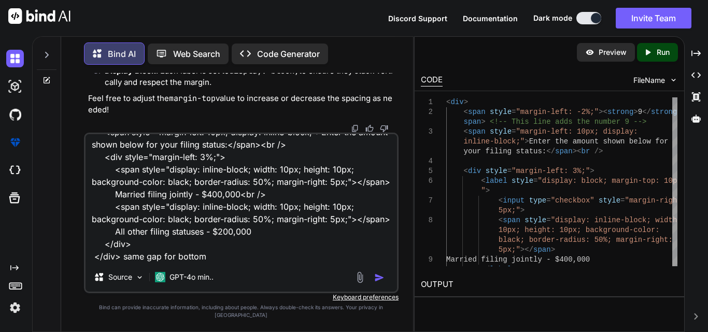
type textarea "<div> <span style="margin-left: -2%;"><strong>9</strong></span> <!-- This line …"
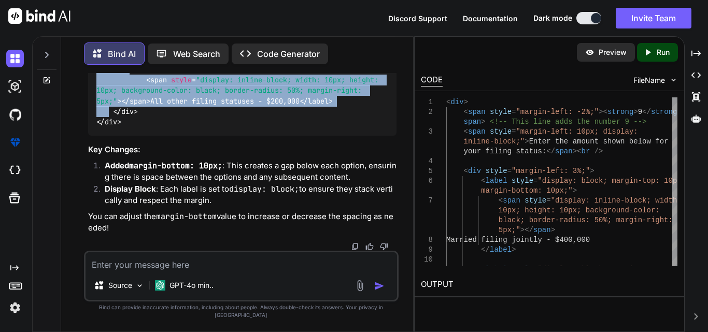
scroll to position [7274, 0]
drag, startPoint x: 93, startPoint y: 141, endPoint x: 123, endPoint y: 183, distance: 51.2
click at [123, 136] on div "< div > < span style = "margin-left: -2%;" > < strong > 9 </ strong > </ span >…" at bounding box center [242, 22] width 308 height 228
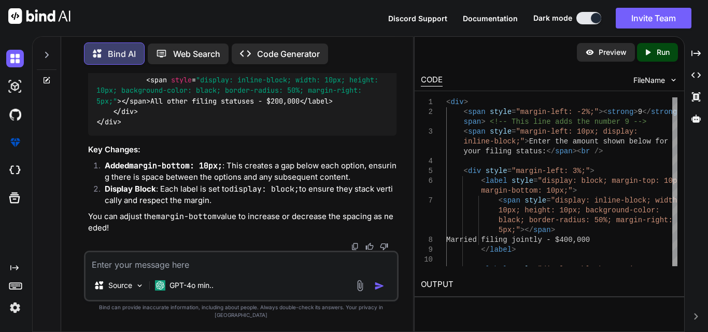
click at [144, 271] on textarea at bounding box center [240, 261] width 311 height 19
paste textarea "<td class="ps-3"> <span style="font-weight: bold; color: black;">Caution:</span…"
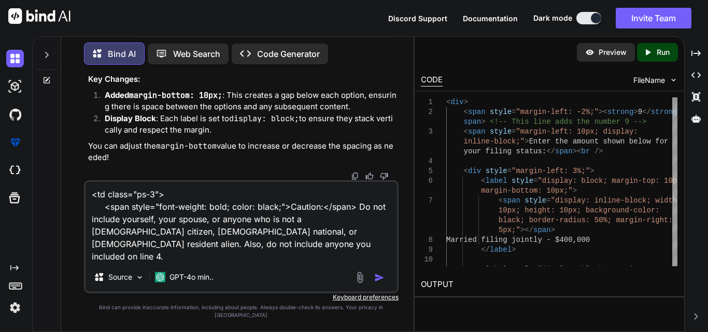
type textarea "<td class="ps-3"> <span style="font-weight: bold; color: black;">Caution:</span…"
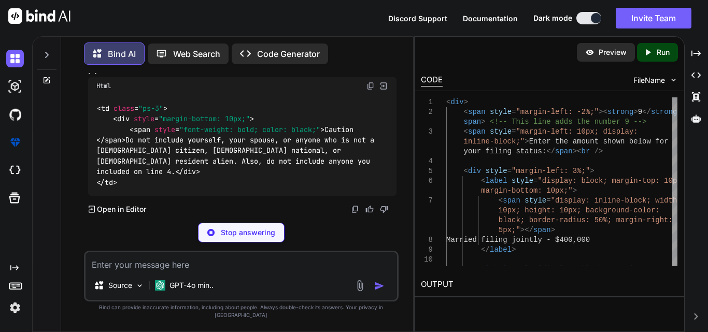
scroll to position [7614, 0]
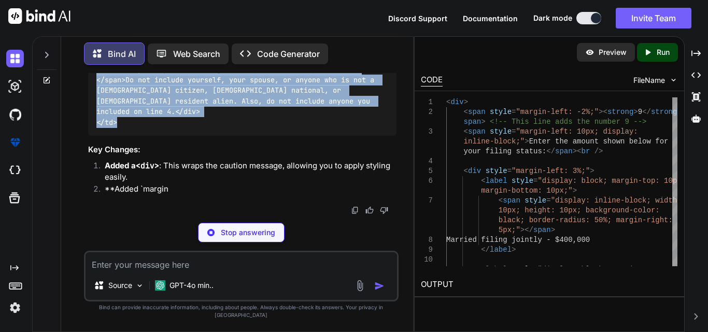
drag, startPoint x: 117, startPoint y: 210, endPoint x: 96, endPoint y: 132, distance: 80.4
click at [96, 132] on div "< td class = "ps-3" > < div style = "margin-bottom: 10px;" > < span style = "fo…" at bounding box center [242, 85] width 308 height 101
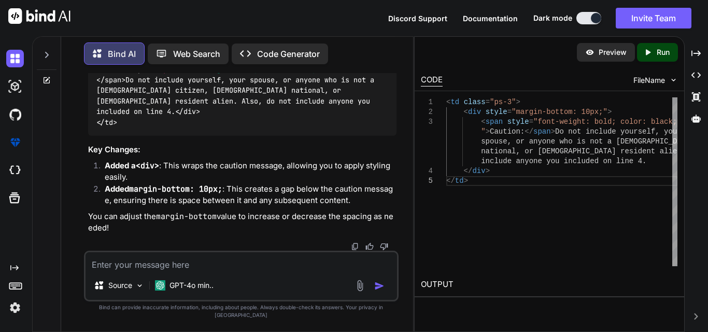
click at [171, 271] on textarea at bounding box center [240, 261] width 311 height 19
paste textarea "<tr style="border-bottom: 1px solid gray;"> <td style="color: white; padding: 1…"
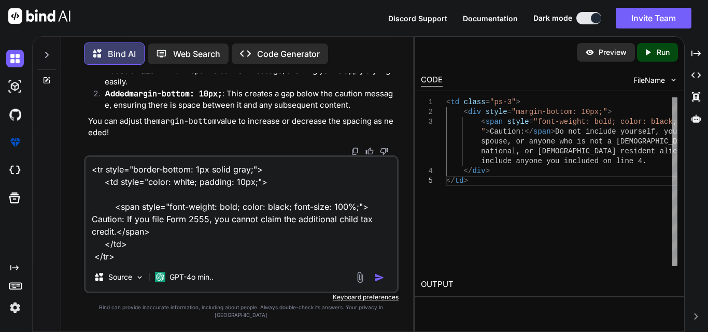
drag, startPoint x: 125, startPoint y: 228, endPoint x: 71, endPoint y: 225, distance: 54.5
click at [71, 225] on div "You Bind AI It looks like you're working with HTML code, specifically a table s…" at bounding box center [240, 202] width 343 height 259
click at [119, 263] on textarea "<tr style="border-bottom: 1px solid gray;"> <td style="color: white; padding: 1…" at bounding box center [240, 210] width 311 height 106
paste textarea "Caution:"
type textarea "<tr style="border-bottom: 1px solid gray;"> <td style="color: white; padding: 1…"
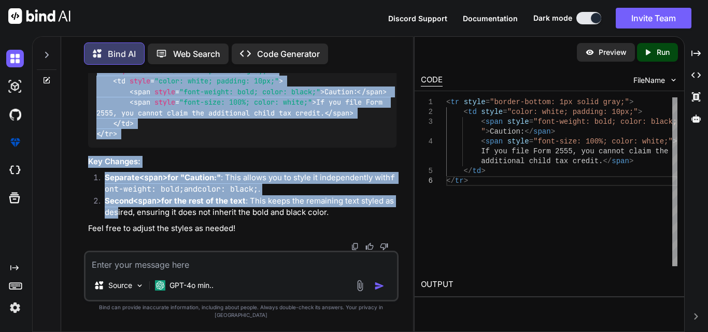
scroll to position [8032, 0]
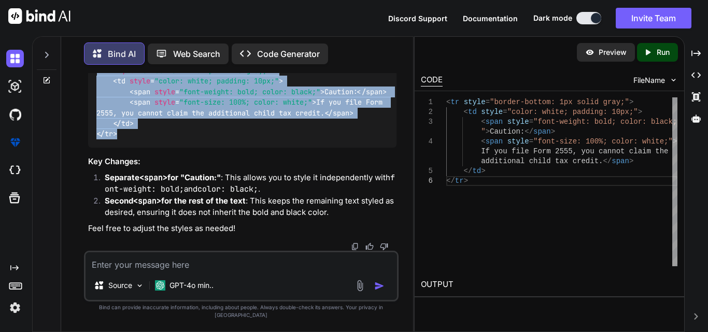
drag, startPoint x: 96, startPoint y: 176, endPoint x: 120, endPoint y: 164, distance: 26.2
click at [120, 148] on div "< tr style = "border-bottom: 1px solid gray;" > < td style = "color: white; pad…" at bounding box center [242, 102] width 308 height 91
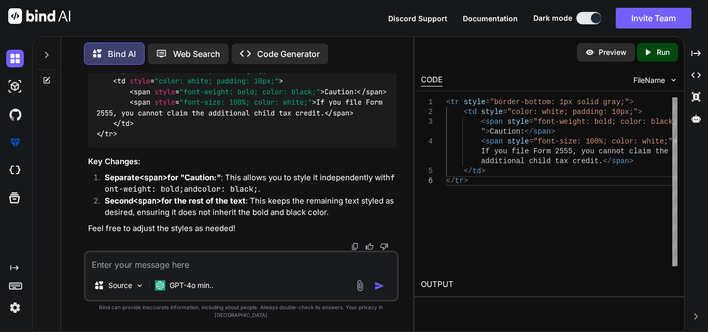
click at [158, 271] on textarea at bounding box center [240, 261] width 311 height 19
paste textarea "<tr> <td class="text-center"><b>15</b></td> <td class="ps-3">Check this box if …"
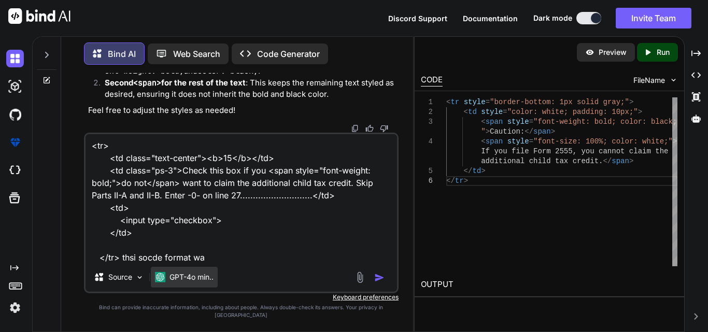
type textarea "<tr> <td class="text-center"><b>15</b></td> <td class="ps-3">Check this box if …"
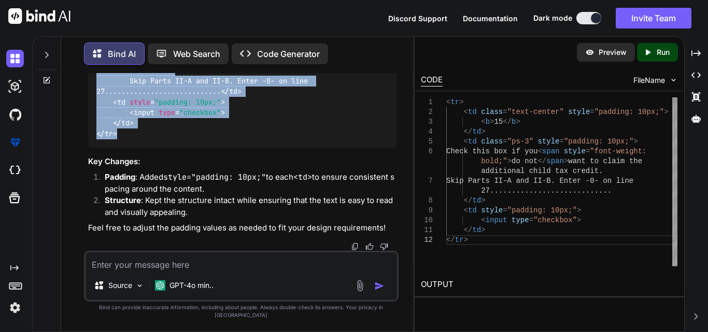
scroll to position [8340, 0]
drag, startPoint x: 121, startPoint y: 171, endPoint x: 92, endPoint y: 138, distance: 44.4
click at [92, 138] on div "< tr > < td class = "text-center" style = "padding: 10px;" > < b > 15 </ b > </…" at bounding box center [242, 71] width 308 height 154
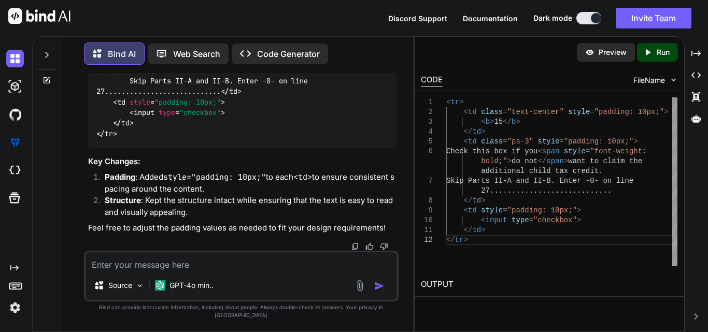
click at [131, 271] on textarea at bounding box center [240, 261] width 311 height 19
paste textarea "<tr> <td class="text-center" style="padding: 10px;"> <b>16a</b> </td> <td class…"
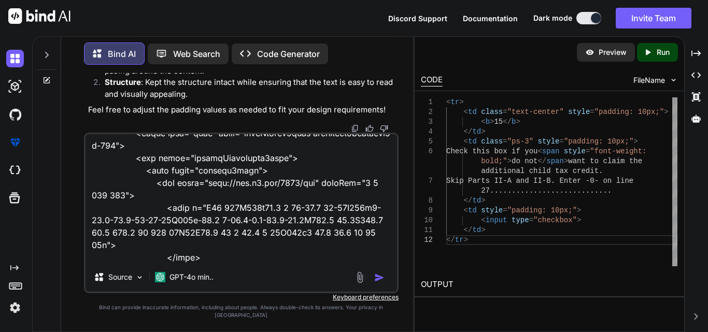
scroll to position [0, 0]
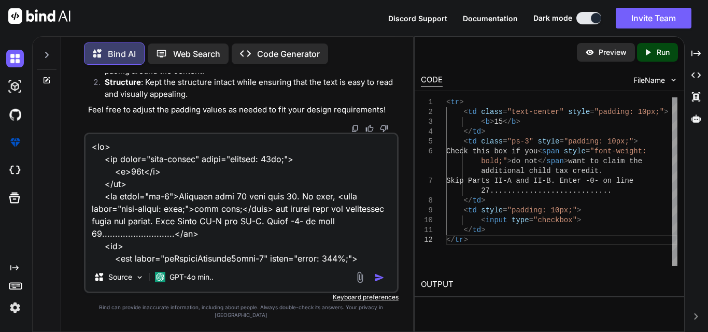
drag, startPoint x: 162, startPoint y: 181, endPoint x: 108, endPoint y: 182, distance: 53.4
click at [108, 182] on textarea at bounding box center [240, 198] width 311 height 128
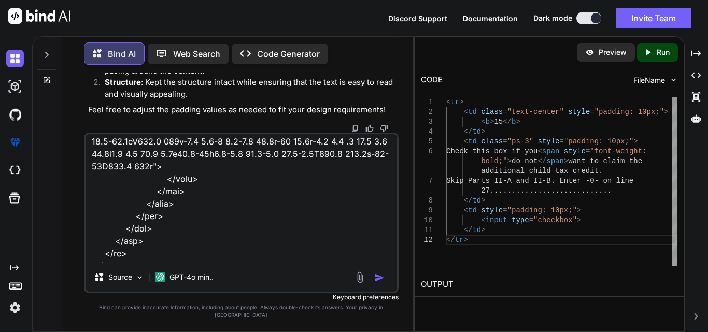
scroll to position [935, 0]
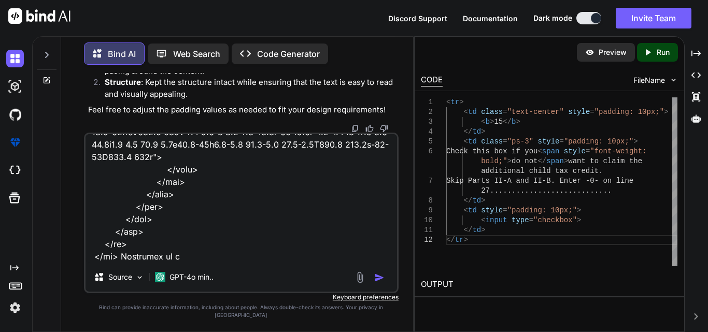
click at [183, 263] on textarea at bounding box center [240, 198] width 311 height 128
paste textarea "<b>16a</b>"
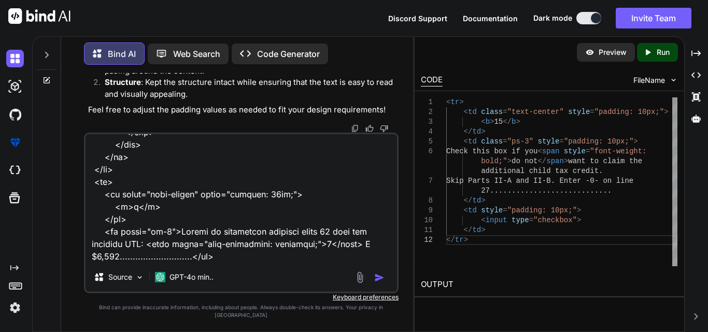
scroll to position [468, 0]
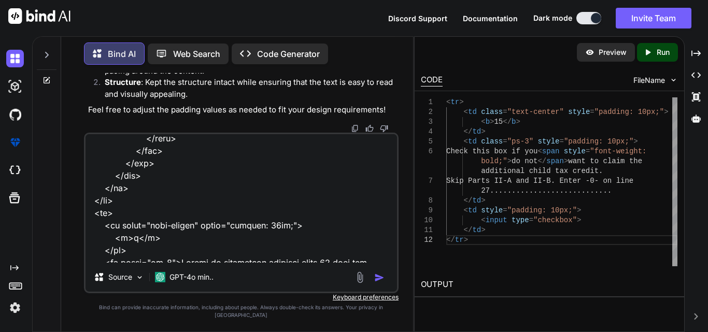
drag, startPoint x: 153, startPoint y: 246, endPoint x: 109, endPoint y: 248, distance: 44.1
click at [109, 248] on textarea at bounding box center [240, 198] width 311 height 128
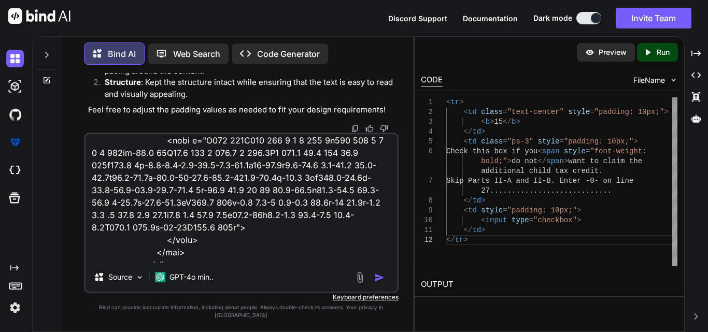
scroll to position [935, 0]
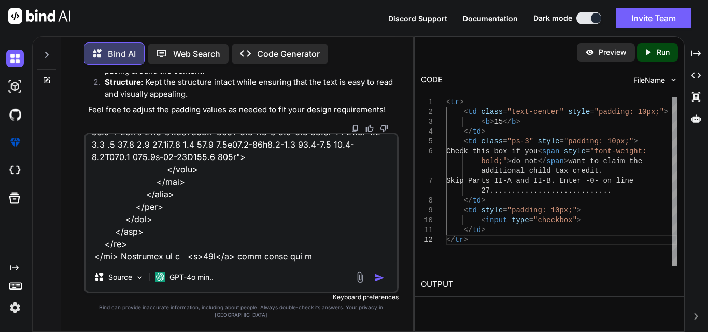
click at [312, 263] on textarea at bounding box center [240, 198] width 311 height 128
paste textarea "<b>b</b>"
type textarea "<tr> <td class="text-center" style="padding: 10px;"> <b>16a</b> </td> <td class…"
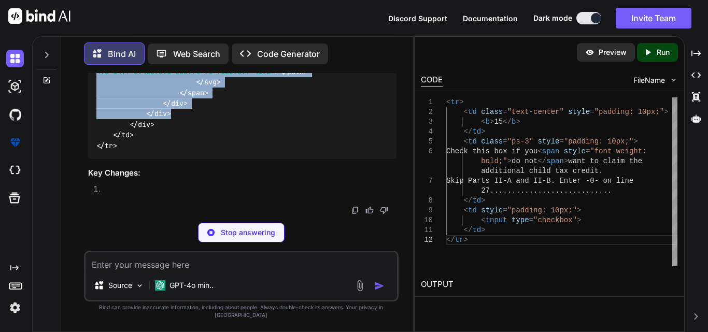
scroll to position [9972, 0]
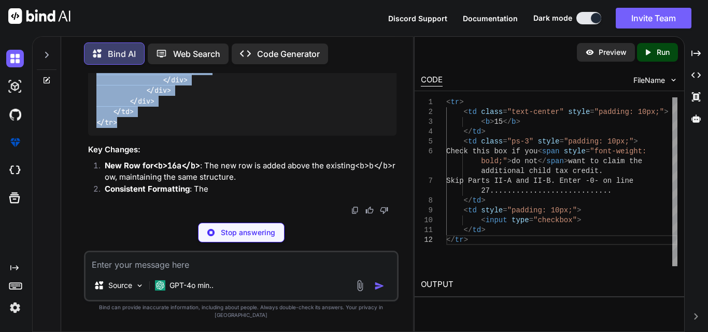
drag, startPoint x: 98, startPoint y: 105, endPoint x: 146, endPoint y: 151, distance: 66.3
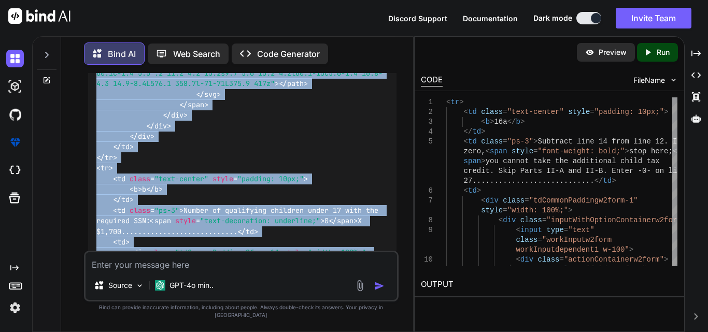
scroll to position [9143, 0]
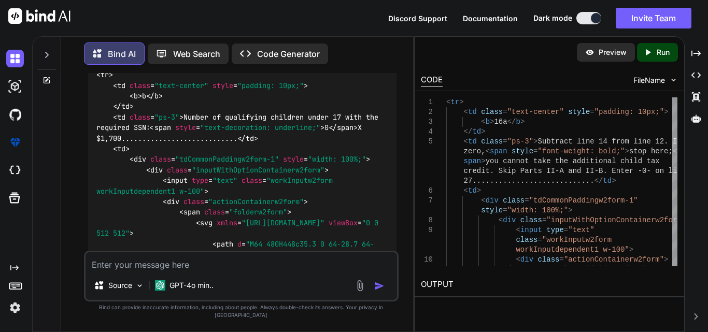
click at [156, 271] on textarea at bounding box center [240, 261] width 311 height 19
paste textarea "<td class="ps-3"> Number of qualifying children under 17 with the required SSN:…"
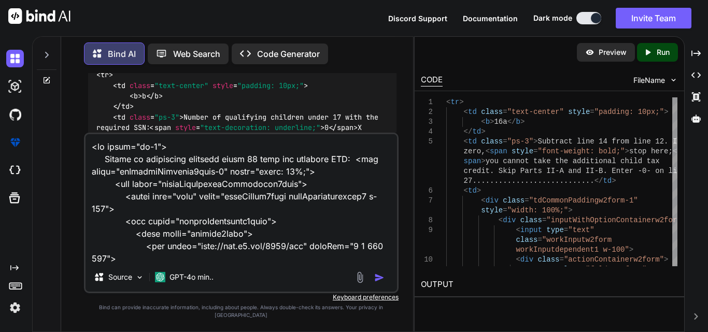
scroll to position [287, 0]
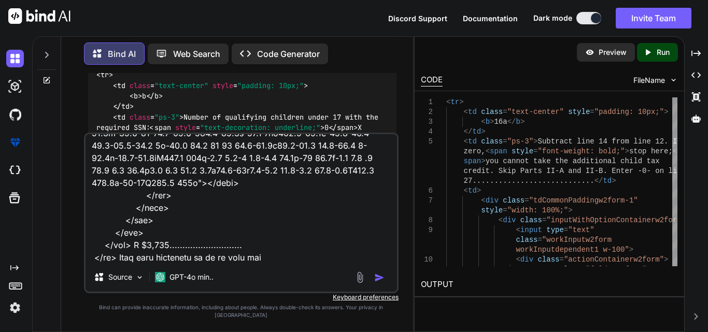
type textarea "<td class="ps-3"> Number of qualifying children under 17 with the required SSN:…"
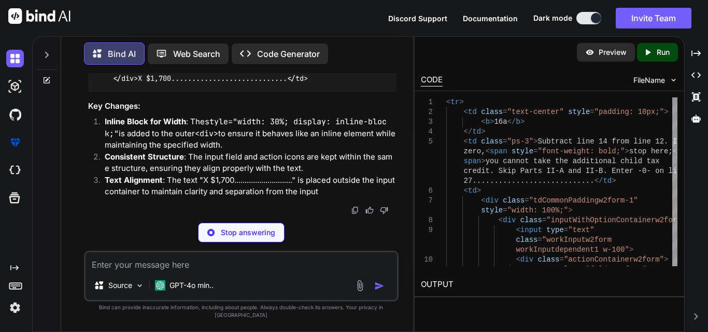
scroll to position [10436, 0]
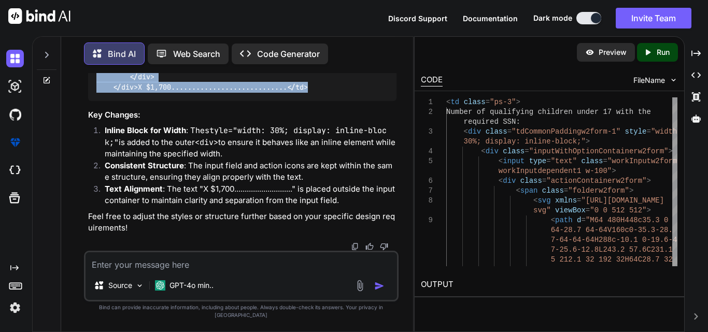
drag, startPoint x: 123, startPoint y: 176, endPoint x: 96, endPoint y: 121, distance: 60.5
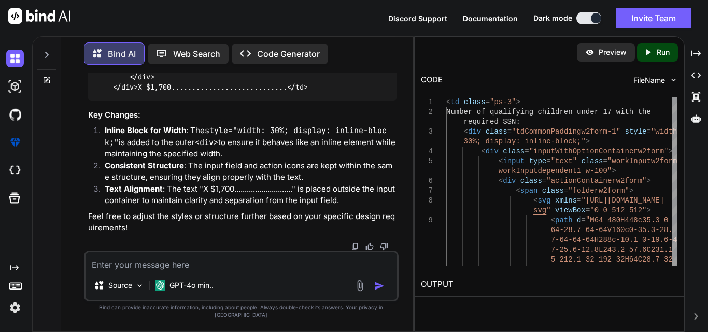
click at [137, 271] on textarea at bounding box center [240, 261] width 311 height 19
paste textarea "<td class="ps-3"> TIP: The number of children you use for this line is the same…"
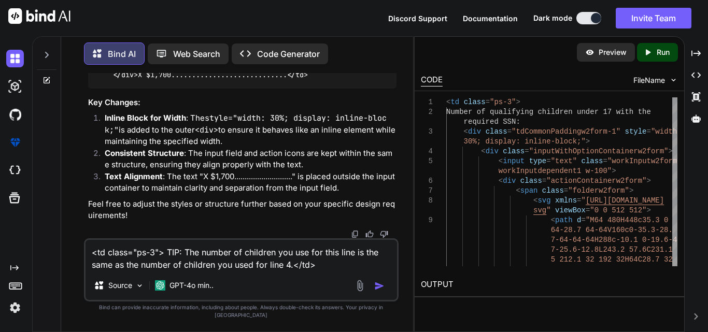
drag, startPoint x: 183, startPoint y: 260, endPoint x: 170, endPoint y: 256, distance: 14.1
click at [170, 256] on textarea "<td class="ps-3"> TIP: The number of children you use for this line is the same…" at bounding box center [240, 255] width 311 height 31
click at [318, 271] on textarea "<td class="ps-3"> TIP: The number of children you use for this line is the same…" at bounding box center [240, 255] width 311 height 31
paste textarea "TIP:"
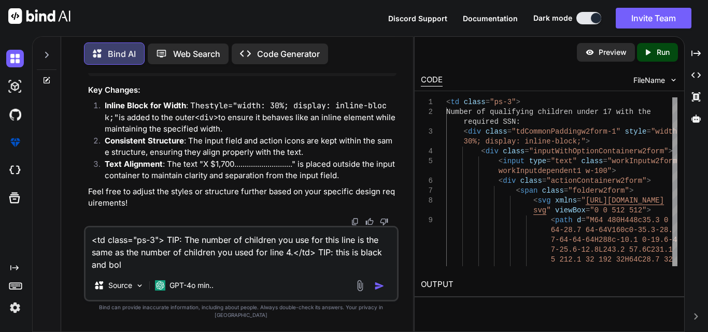
type textarea "<td class="ps-3"> TIP: The number of children you use for this line is the same…"
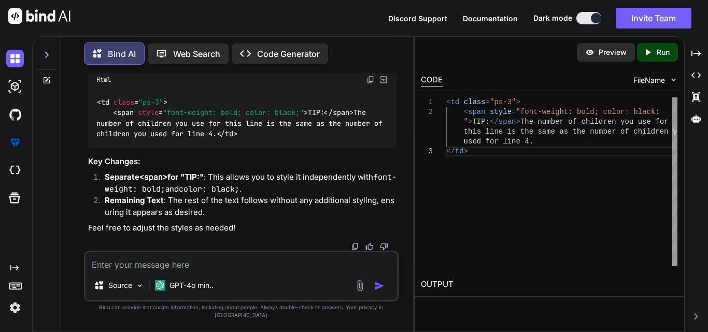
scroll to position [11074, 0]
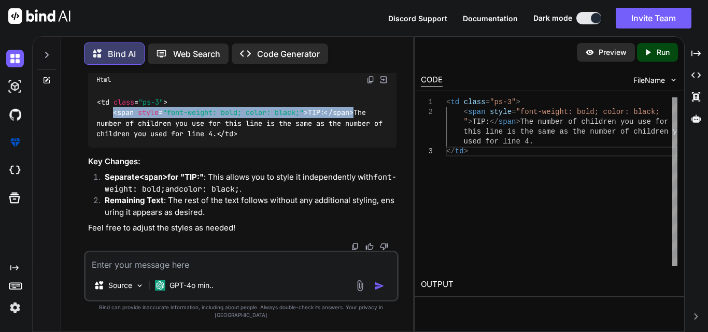
drag, startPoint x: 358, startPoint y: 162, endPoint x: 111, endPoint y: 162, distance: 246.6
click at [111, 139] on code "< td class = "ps-3" > < span style = "font-weight: bold; color: black;" > TIP: …" at bounding box center [241, 118] width 290 height 42
